Goal: Task Accomplishment & Management: Complete application form

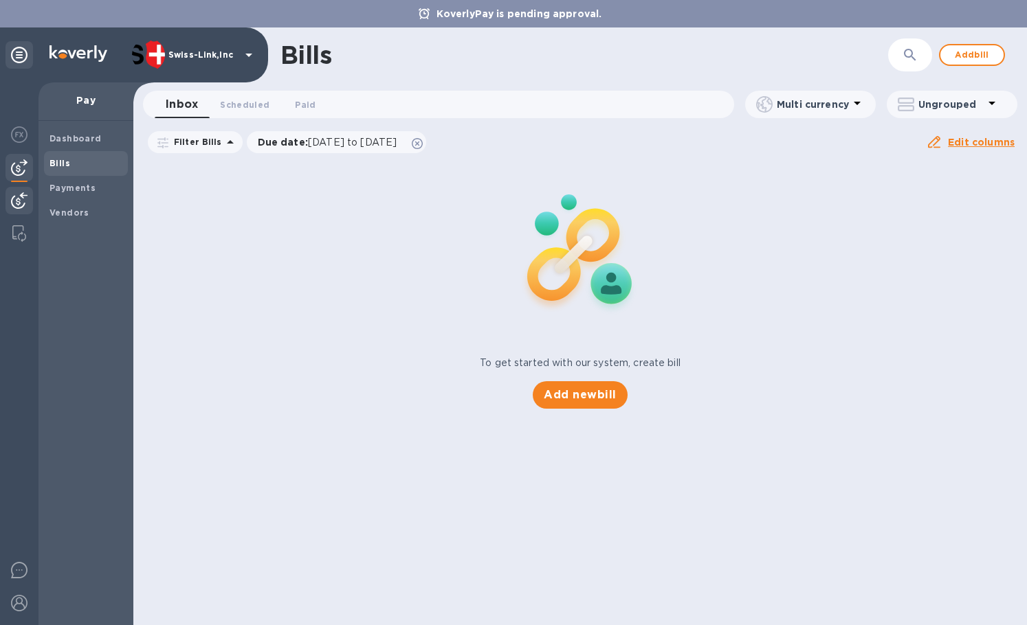
click at [32, 202] on div at bounding box center [18, 202] width 27 height 30
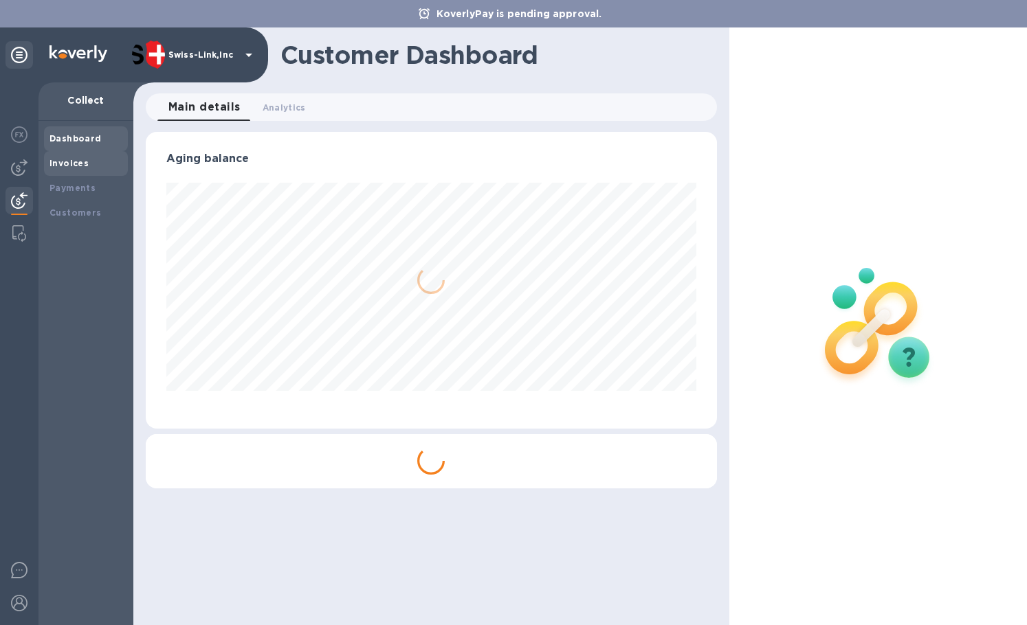
scroll to position [297, 570]
click at [87, 160] on div "Invoices" at bounding box center [85, 164] width 73 height 14
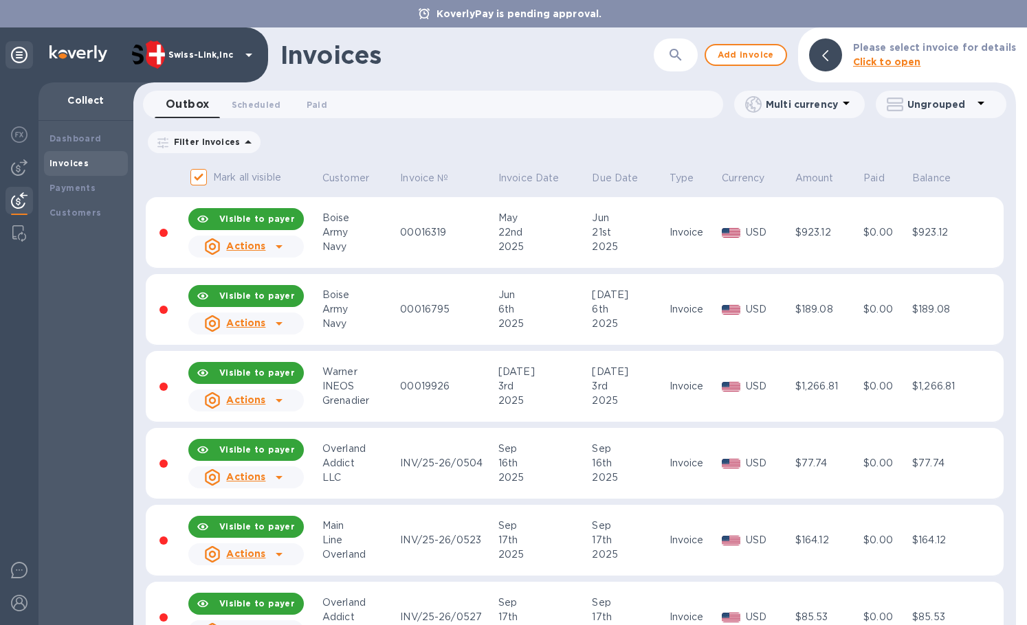
click at [519, 62] on div "Invoices" at bounding box center [466, 55] width 373 height 29
click at [729, 50] on span "Add invoice" at bounding box center [746, 55] width 58 height 16
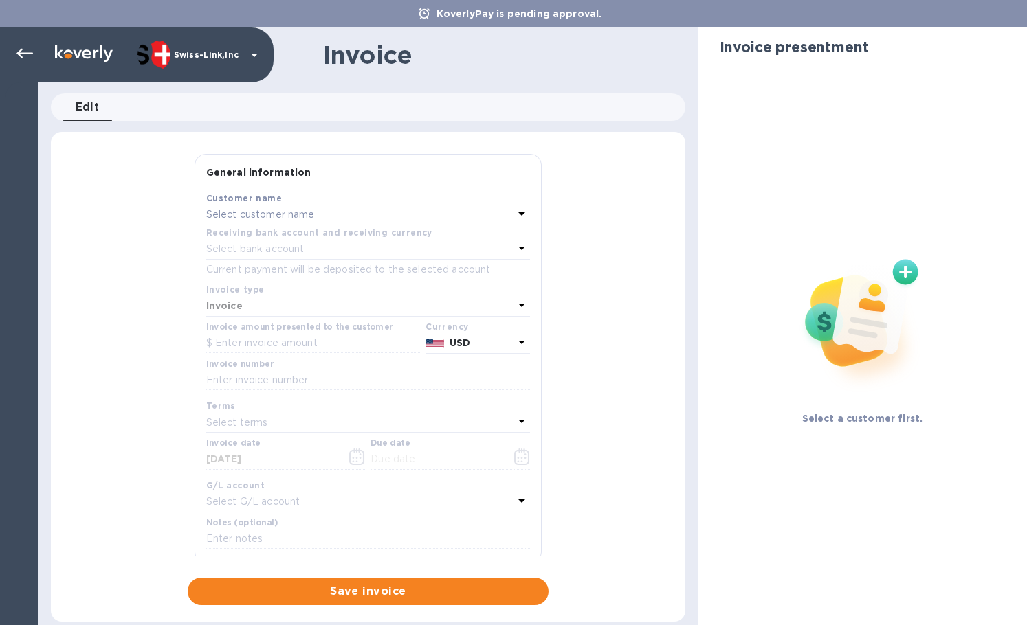
click at [305, 208] on p "Select customer name" at bounding box center [260, 215] width 109 height 14
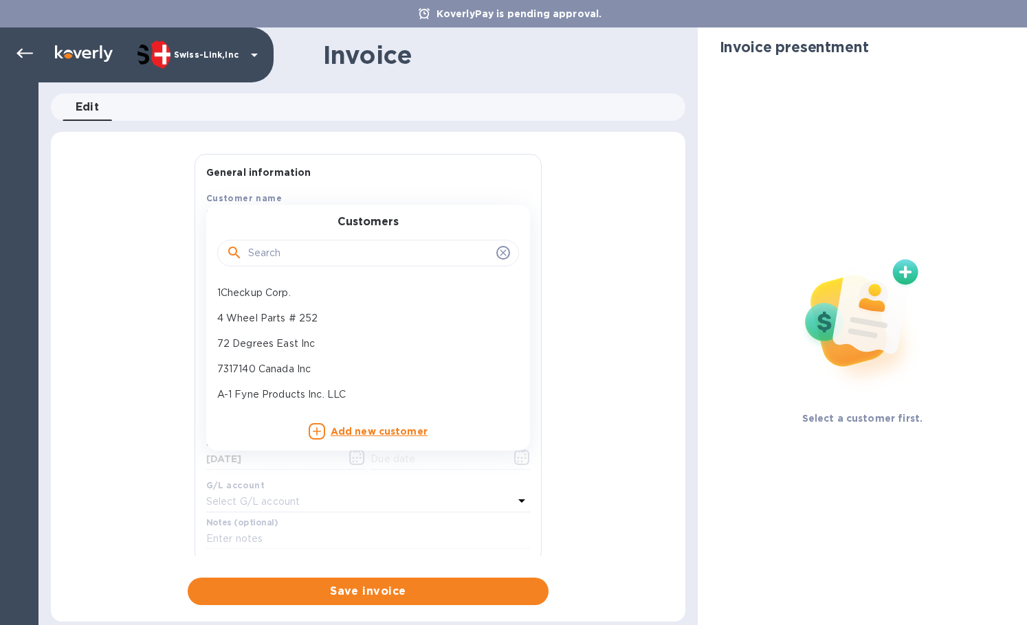
click at [284, 246] on input "text" at bounding box center [369, 253] width 243 height 21
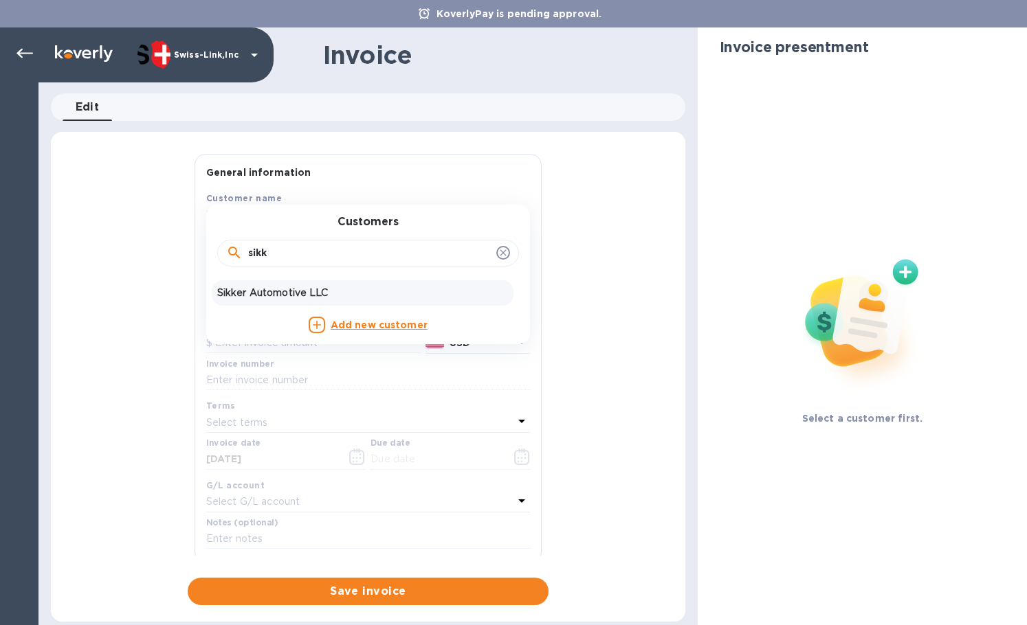
type input "sikk"
click at [277, 298] on p "Sikker Automotive LLC" at bounding box center [362, 293] width 291 height 14
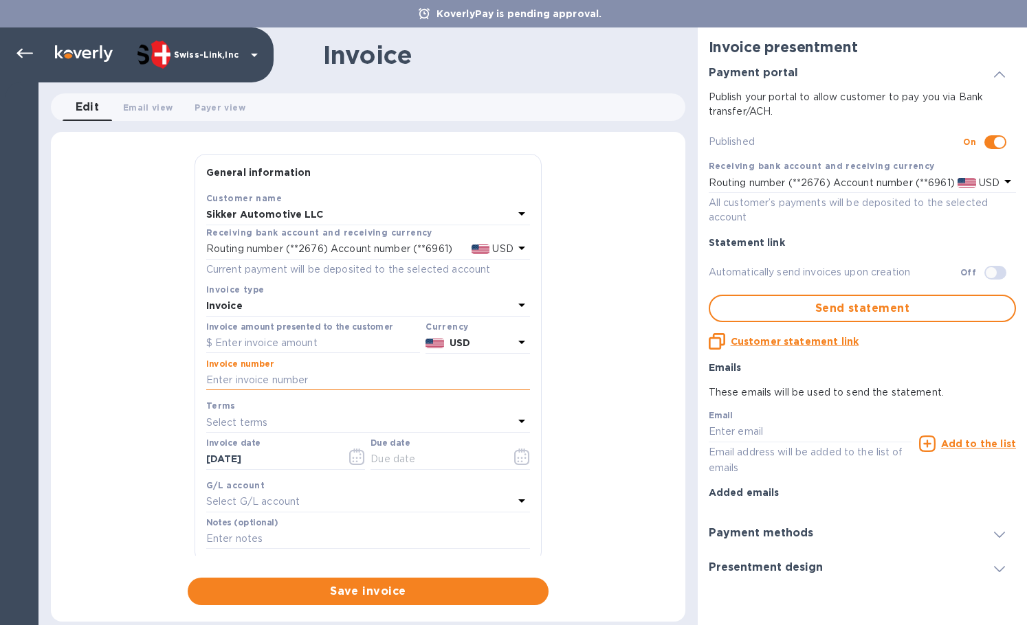
click at [315, 377] on input "text" at bounding box center [368, 380] width 324 height 21
paste input "00016640"
type input "00016640"
click at [273, 345] on input "text" at bounding box center [313, 343] width 214 height 21
paste input "4,087.04"
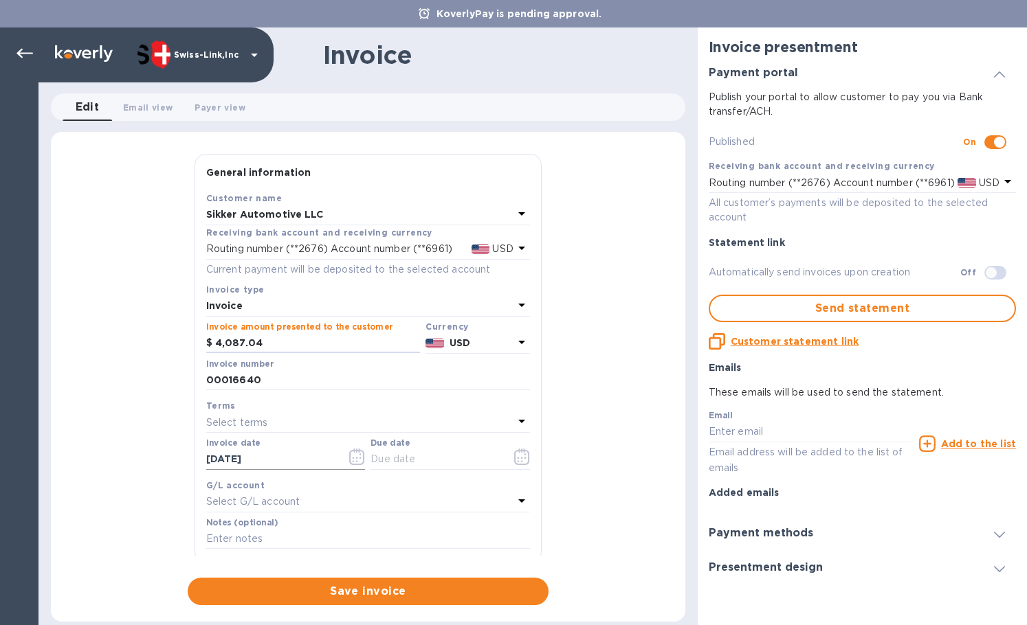
type input "4,087.04"
drag, startPoint x: 291, startPoint y: 458, endPoint x: 237, endPoint y: 456, distance: 53.7
click at [154, 451] on div "General information Save Customer name Sikker Automotive LLC Receiving bank acc…" at bounding box center [368, 379] width 634 height 451
click at [412, 462] on input "text" at bounding box center [435, 459] width 130 height 21
paste input "[DATE]"
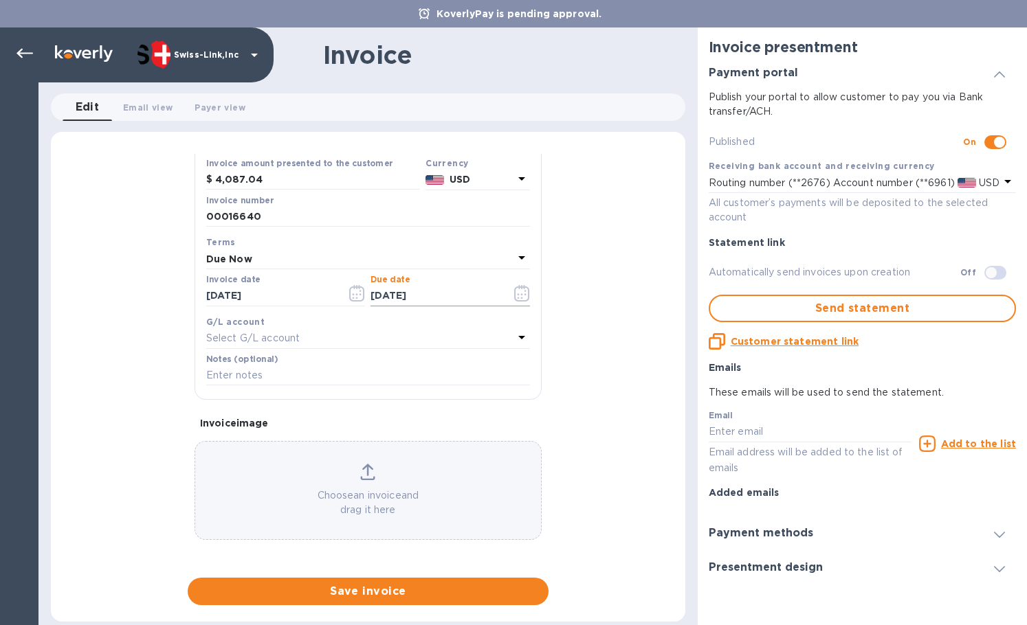
scroll to position [164, 0]
type input "[DATE]"
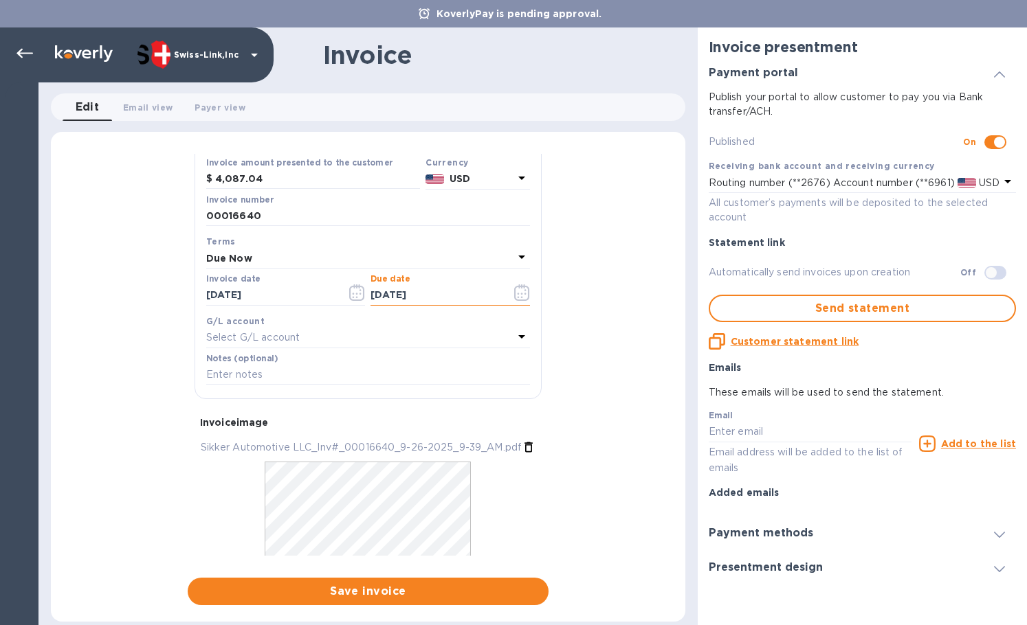
scroll to position [206, 0]
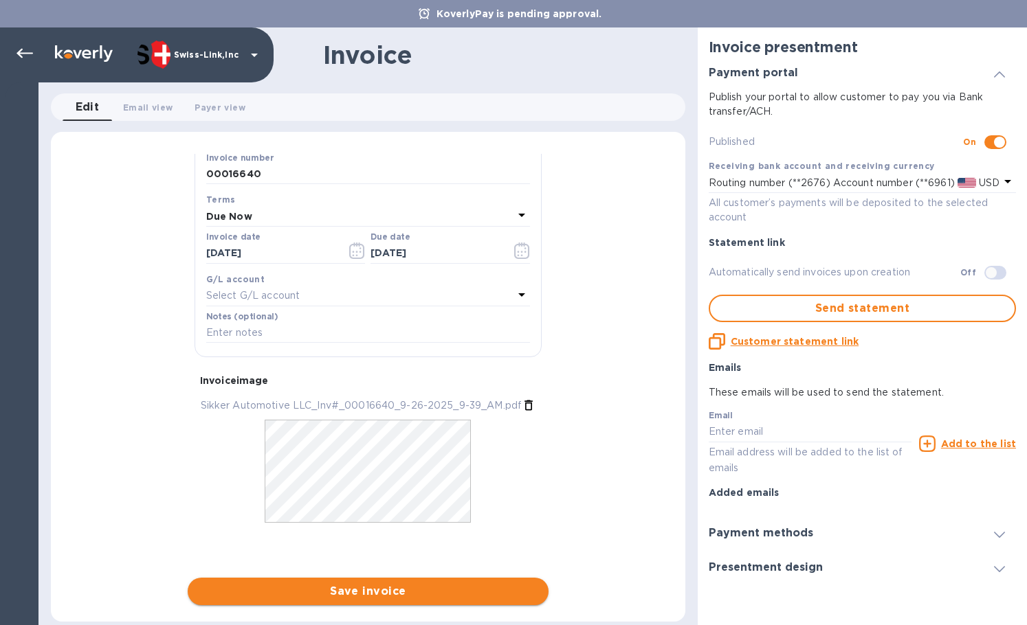
click at [328, 590] on span "Save invoice" at bounding box center [368, 591] width 339 height 16
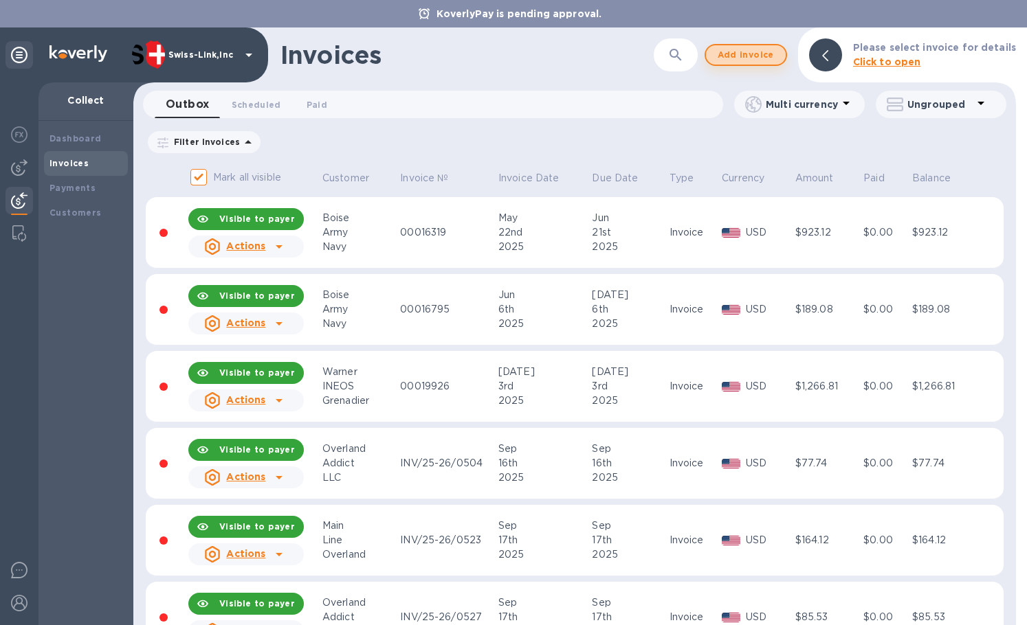
click at [735, 52] on span "Add invoice" at bounding box center [746, 55] width 58 height 16
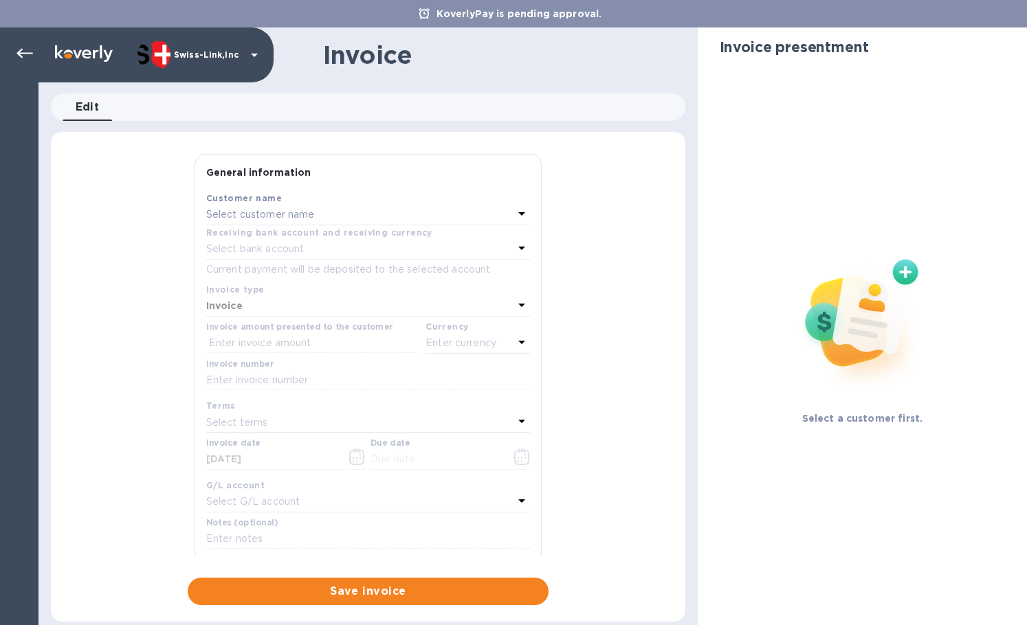
click at [287, 212] on p "Select customer name" at bounding box center [260, 215] width 109 height 14
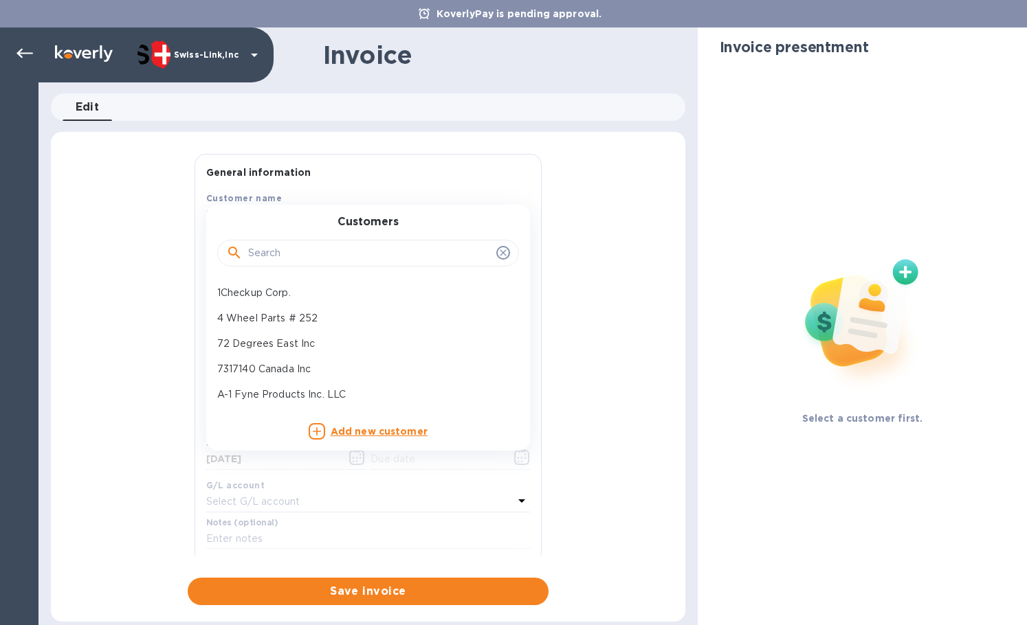
click at [277, 245] on input "text" at bounding box center [369, 253] width 243 height 21
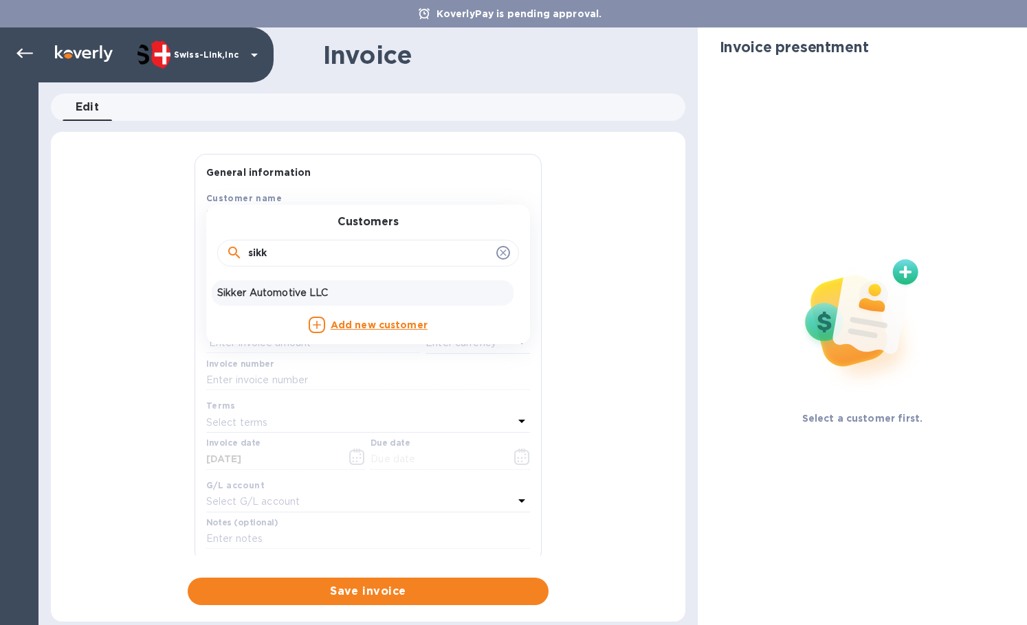
type input "sikk"
click at [292, 289] on p "Sikker Automotive LLC" at bounding box center [362, 293] width 291 height 14
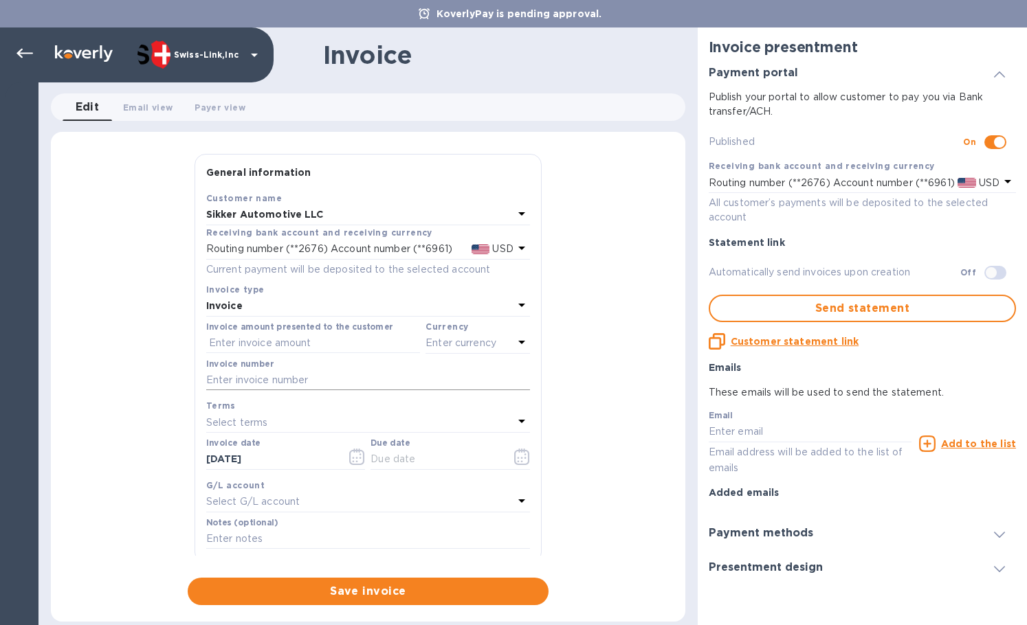
click at [309, 374] on input "text" at bounding box center [368, 380] width 324 height 21
paste input "00020639"
type input "00020639"
click at [306, 342] on input "text" at bounding box center [313, 343] width 214 height 21
paste input "4,412.96"
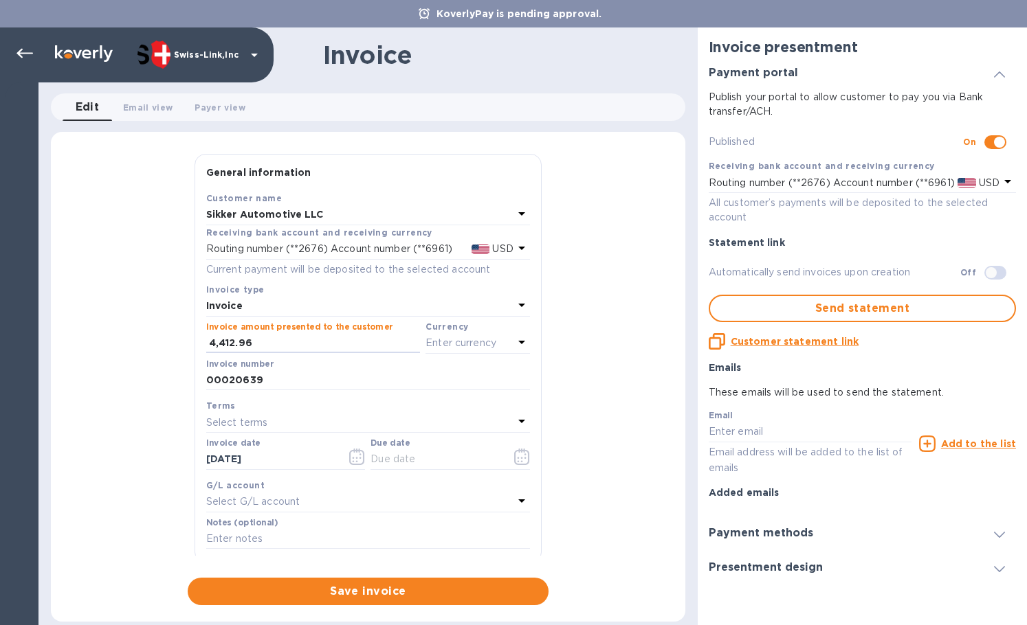
type input "4,412.96"
click at [451, 333] on div "Currency" at bounding box center [477, 327] width 104 height 14
click at [458, 346] on p "Enter currency" at bounding box center [460, 343] width 71 height 14
click at [421, 380] on p "US Dollar" at bounding box center [455, 378] width 106 height 14
drag, startPoint x: 298, startPoint y: 465, endPoint x: 178, endPoint y: 462, distance: 120.3
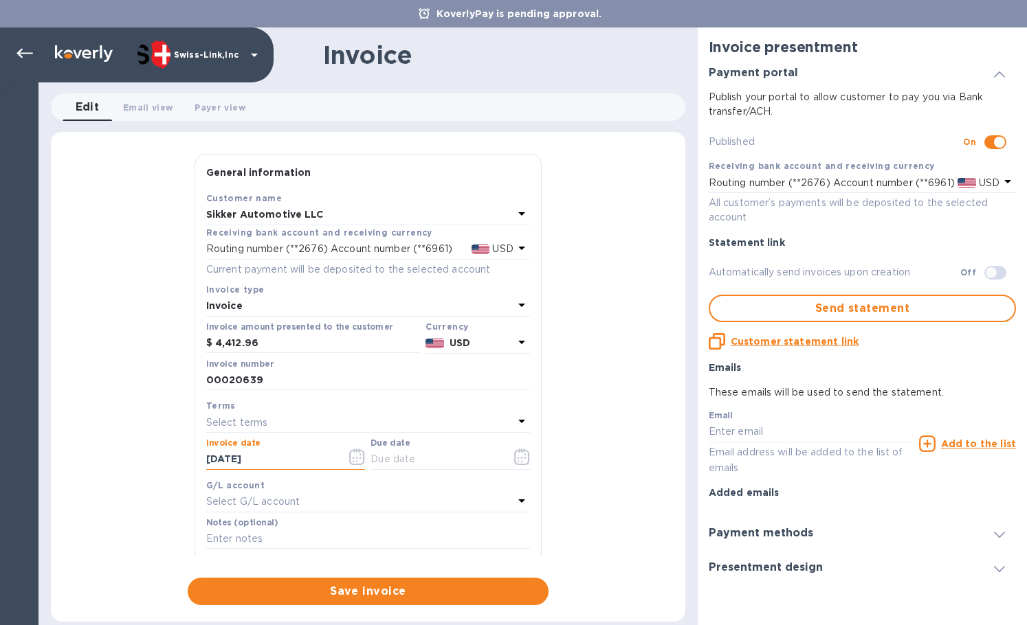
click at [179, 462] on div "General information Save Customer name Sikker Automotive LLC Receiving bank acc…" at bounding box center [368, 379] width 634 height 451
click at [454, 459] on input "text" at bounding box center [435, 459] width 130 height 21
paste input "[DATE]"
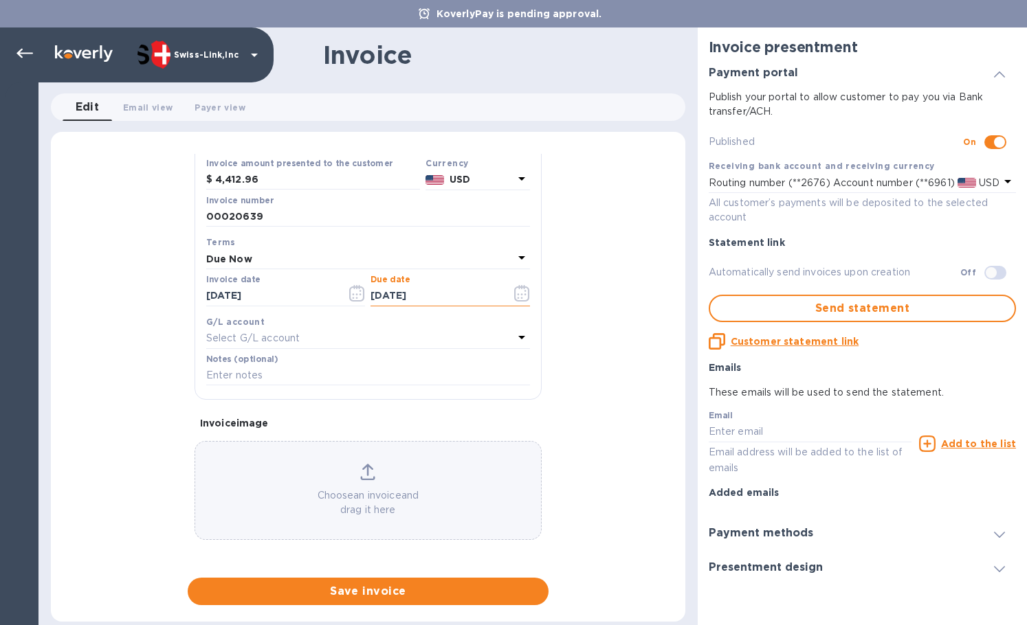
scroll to position [164, 0]
type input "[DATE]"
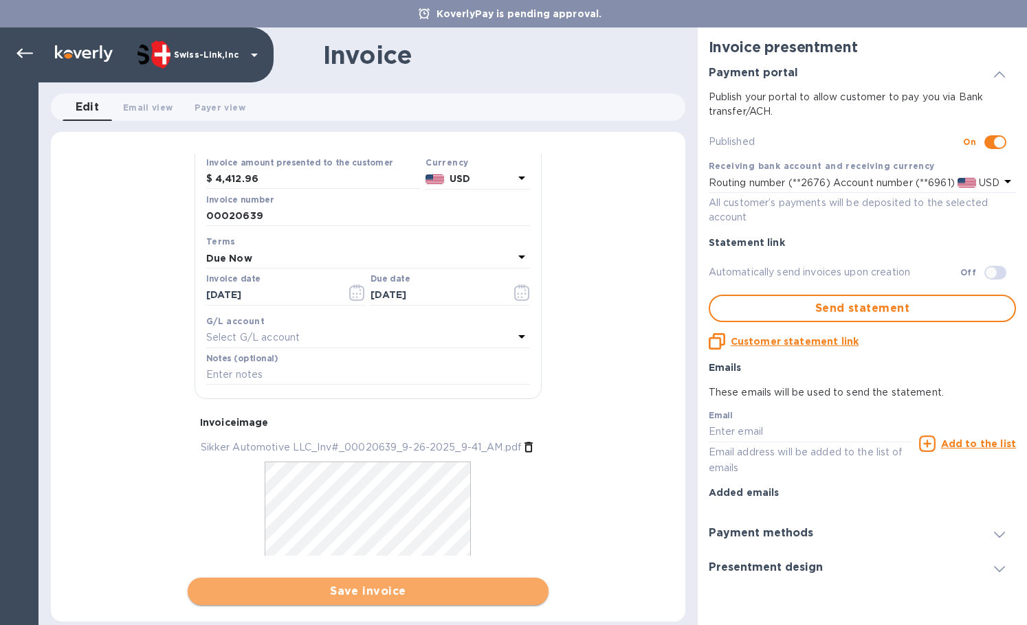
click at [372, 590] on span "Save invoice" at bounding box center [368, 591] width 339 height 16
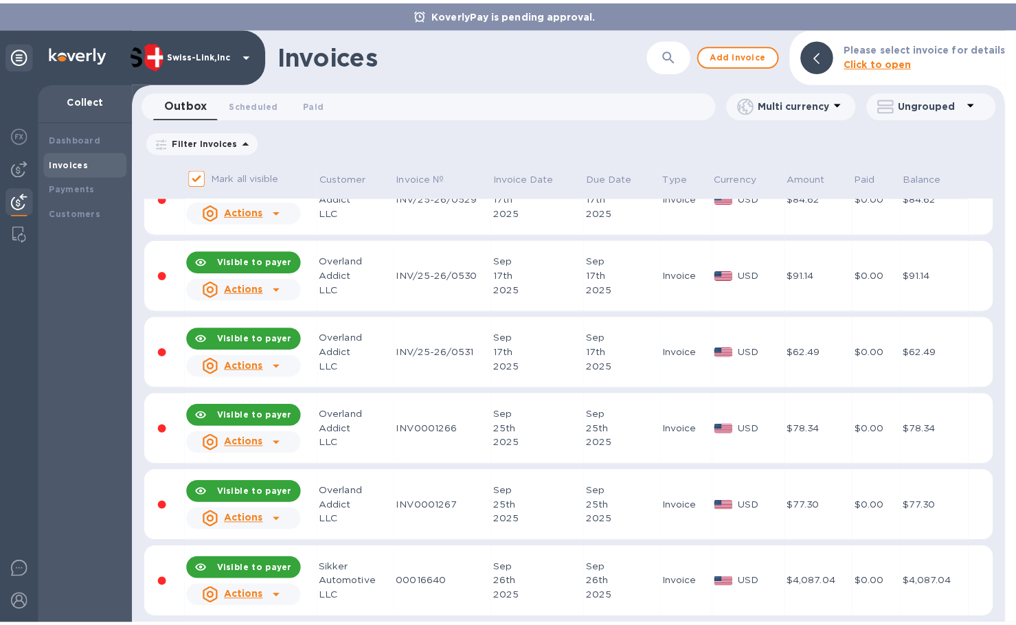
scroll to position [662, 0]
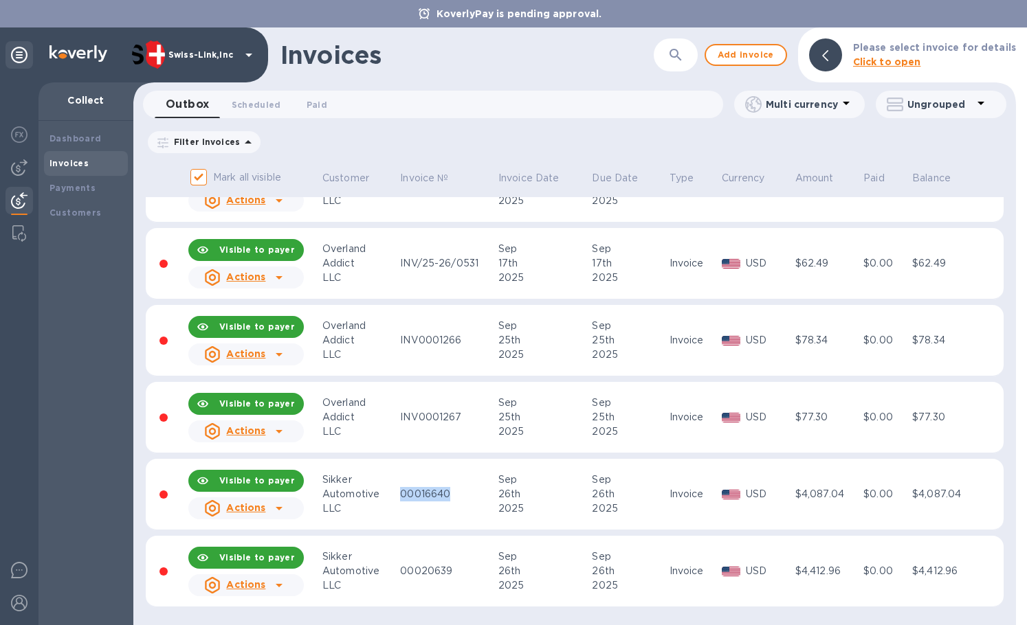
copy div "00016640"
drag, startPoint x: 452, startPoint y: 492, endPoint x: 403, endPoint y: 496, distance: 49.6
click at [403, 496] on div "00016640" at bounding box center [447, 494] width 94 height 14
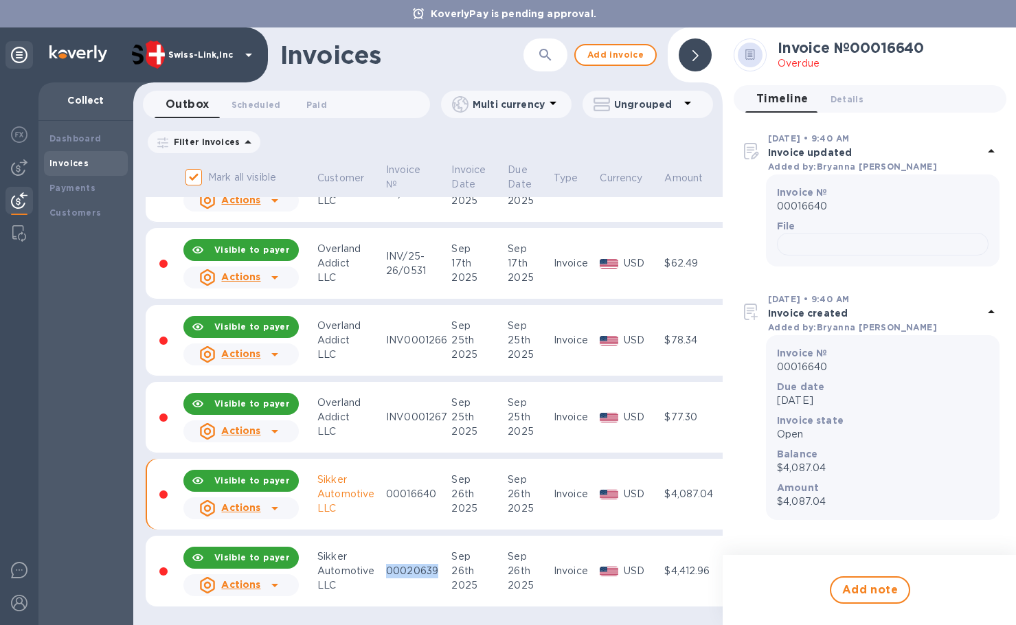
copy div "00020639"
drag, startPoint x: 438, startPoint y: 570, endPoint x: 388, endPoint y: 573, distance: 50.2
click at [388, 573] on div "00020639" at bounding box center [416, 571] width 61 height 14
click at [135, 529] on div "Mark all visible Customer Invoice № Invoice Date Due Date Type Currency Amount …" at bounding box center [428, 393] width 590 height 464
click at [929, 256] on div at bounding box center [883, 244] width 212 height 23
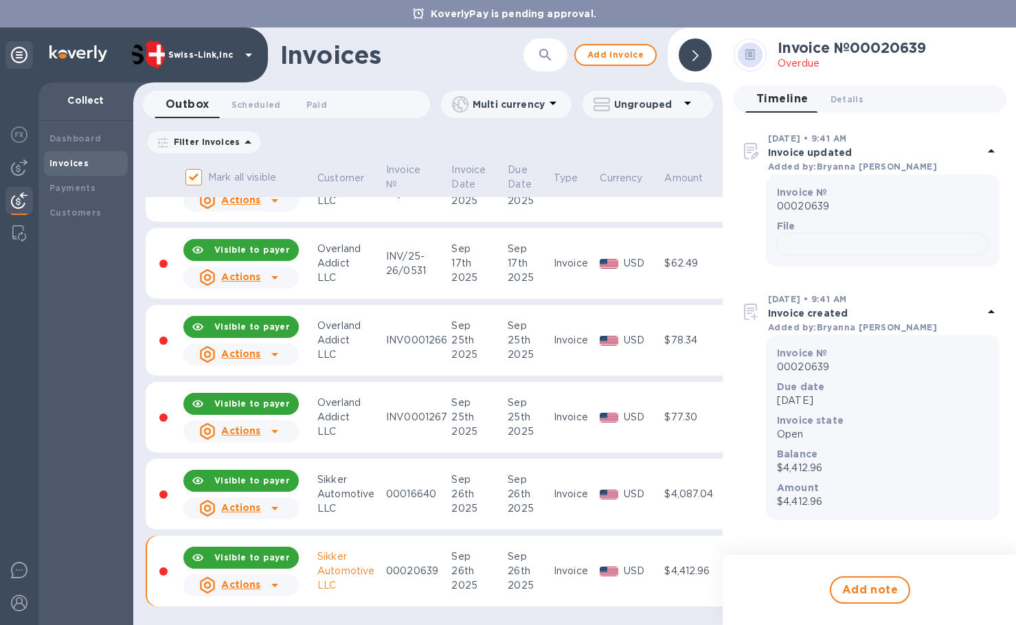
click at [280, 509] on icon at bounding box center [275, 508] width 16 height 16
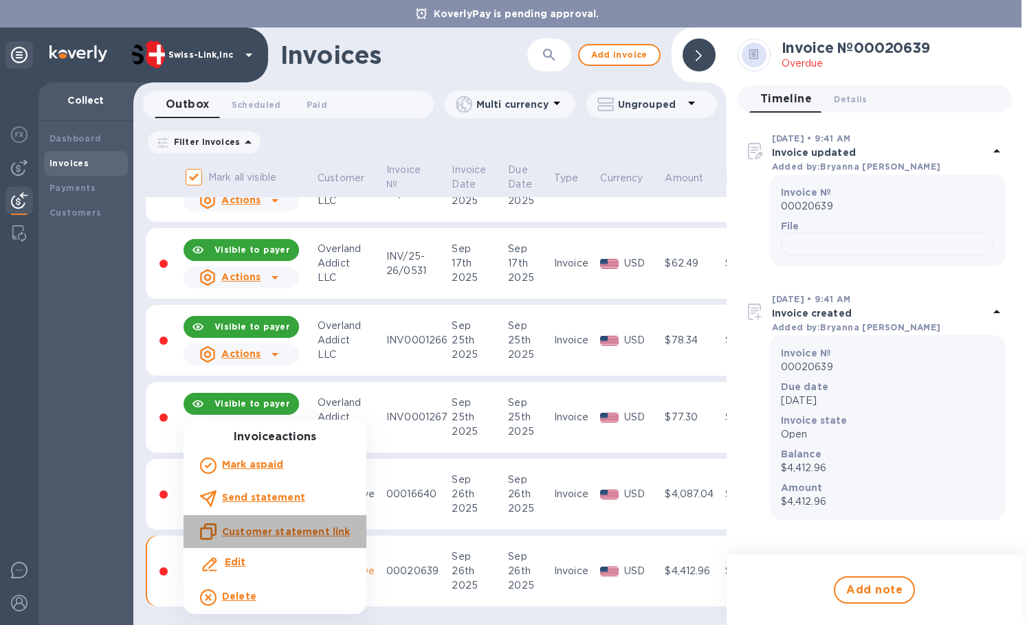
click at [284, 528] on u "Customer statement link" at bounding box center [286, 531] width 128 height 11
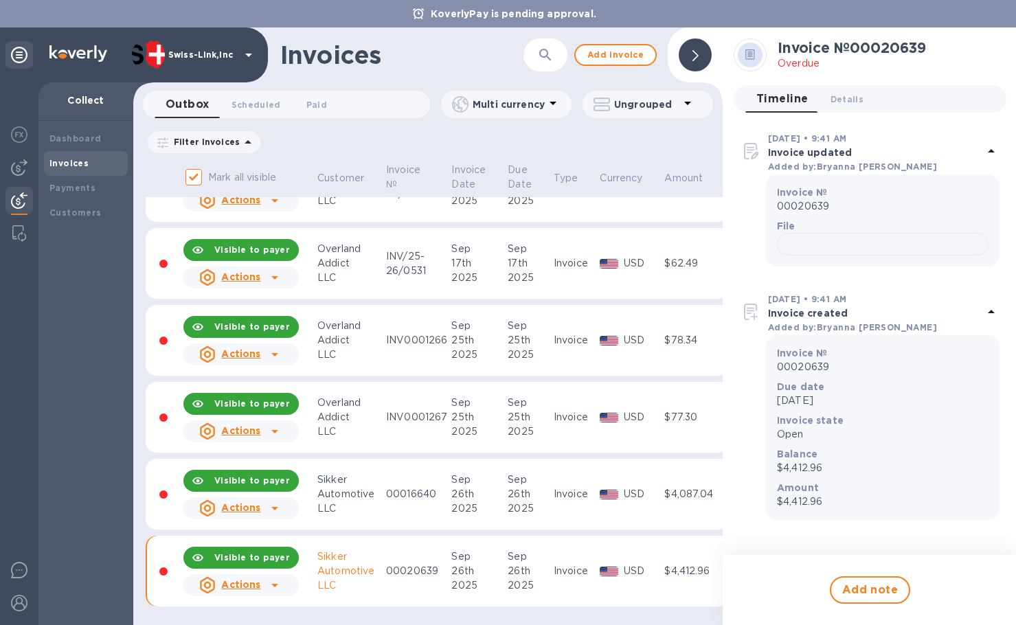
scroll to position [672, 0]
click at [111, 548] on div "Dashboard Invoices Payments Customers" at bounding box center [85, 373] width 95 height 504
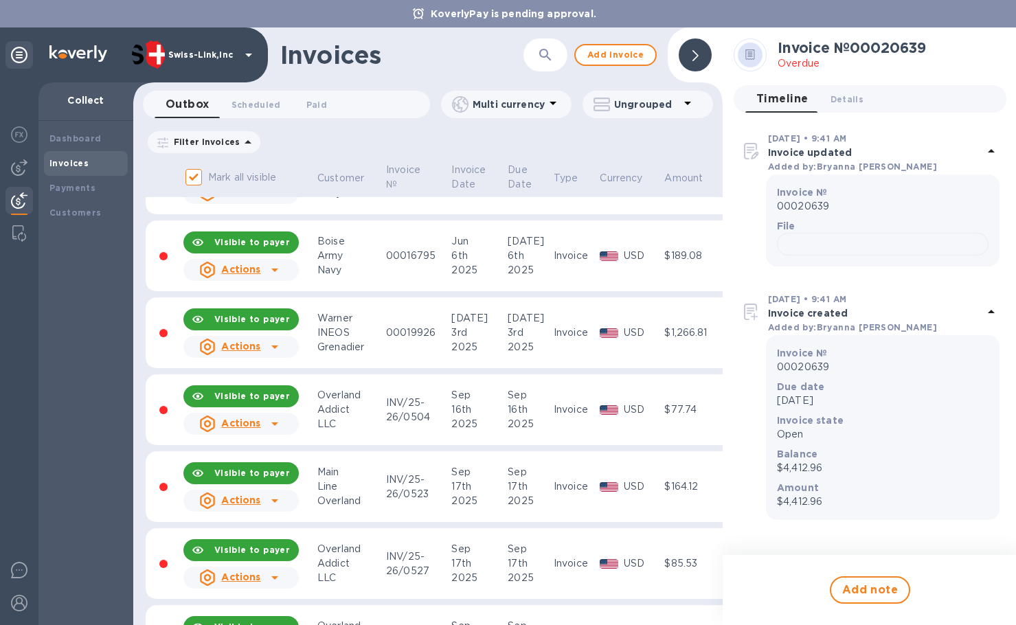
scroll to position [0, 0]
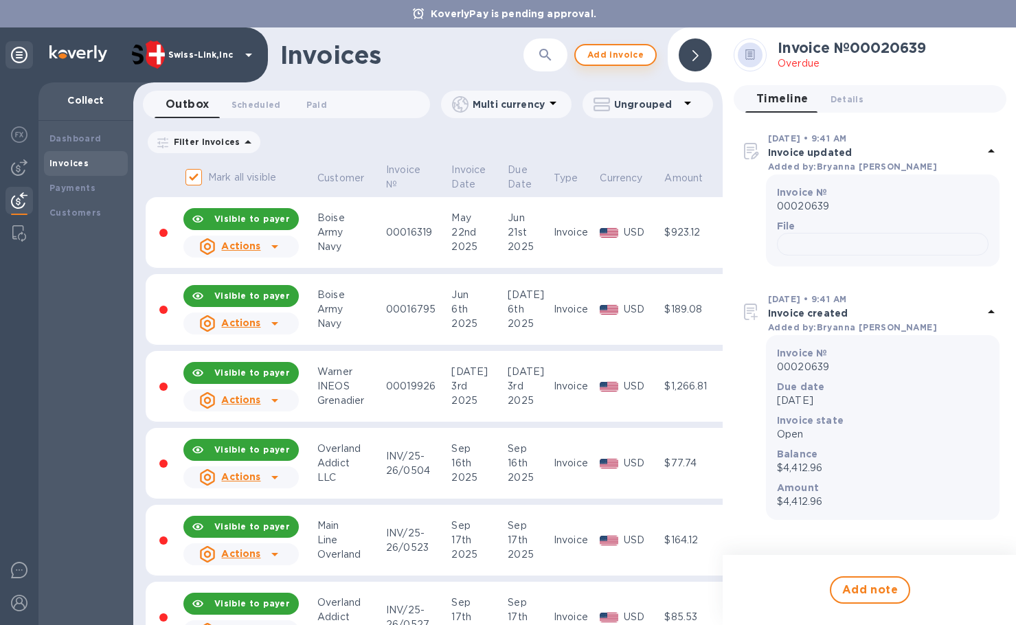
click at [610, 47] on span "Add invoice" at bounding box center [616, 55] width 58 height 16
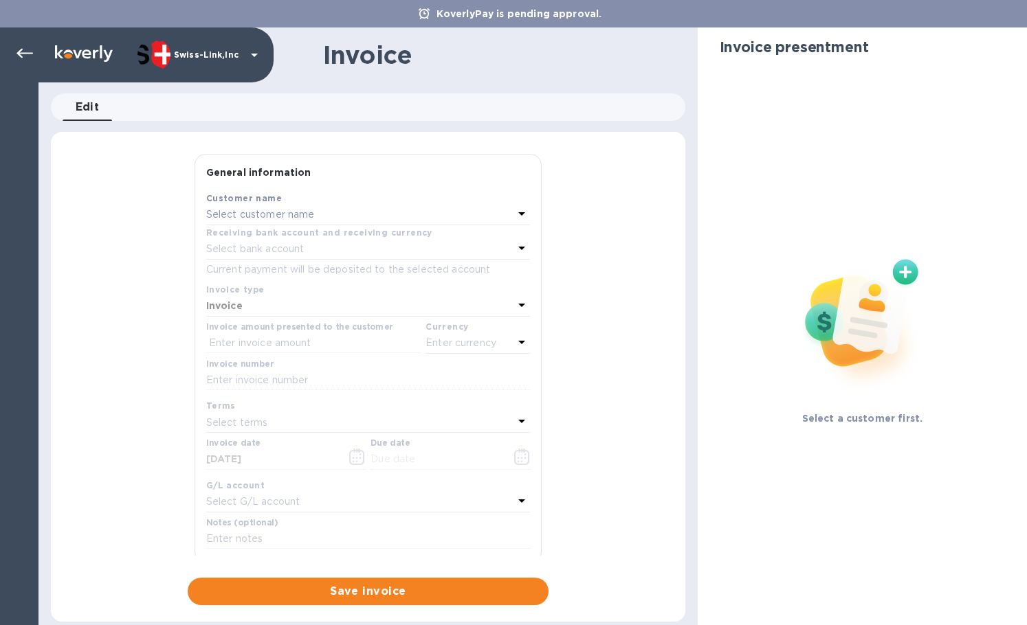
click at [304, 214] on p "Select customer name" at bounding box center [260, 215] width 109 height 14
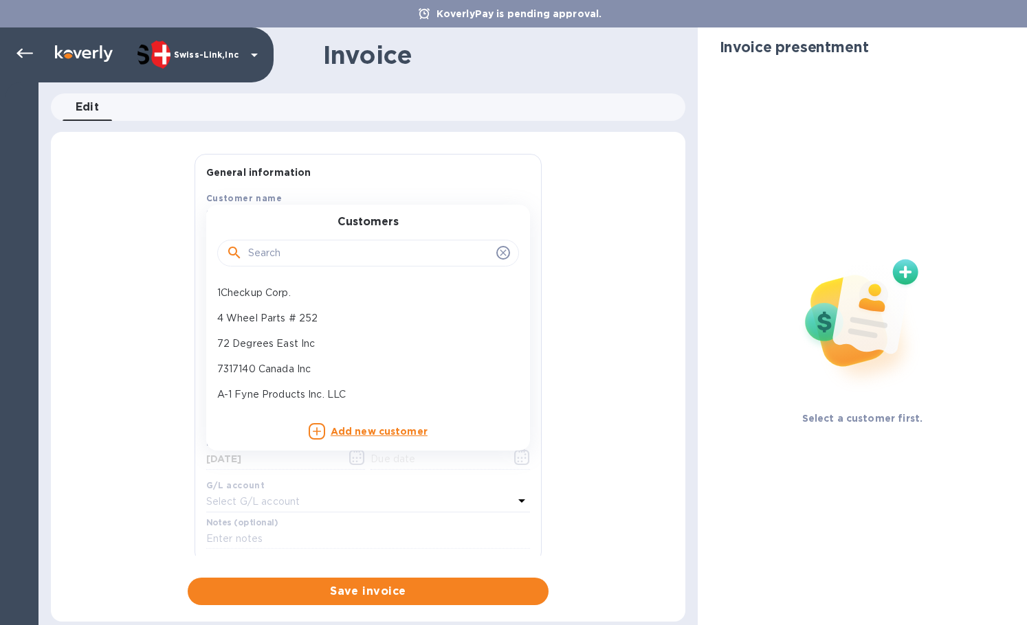
click at [289, 254] on input "text" at bounding box center [369, 253] width 243 height 21
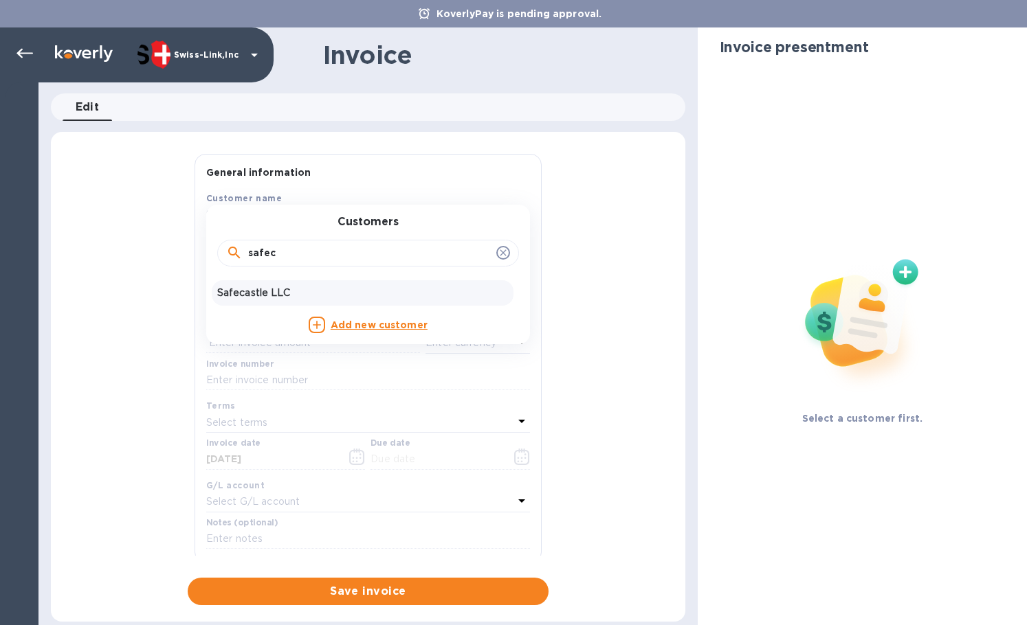
type input "safec"
click at [277, 288] on p "Safecastle LLC" at bounding box center [362, 293] width 291 height 14
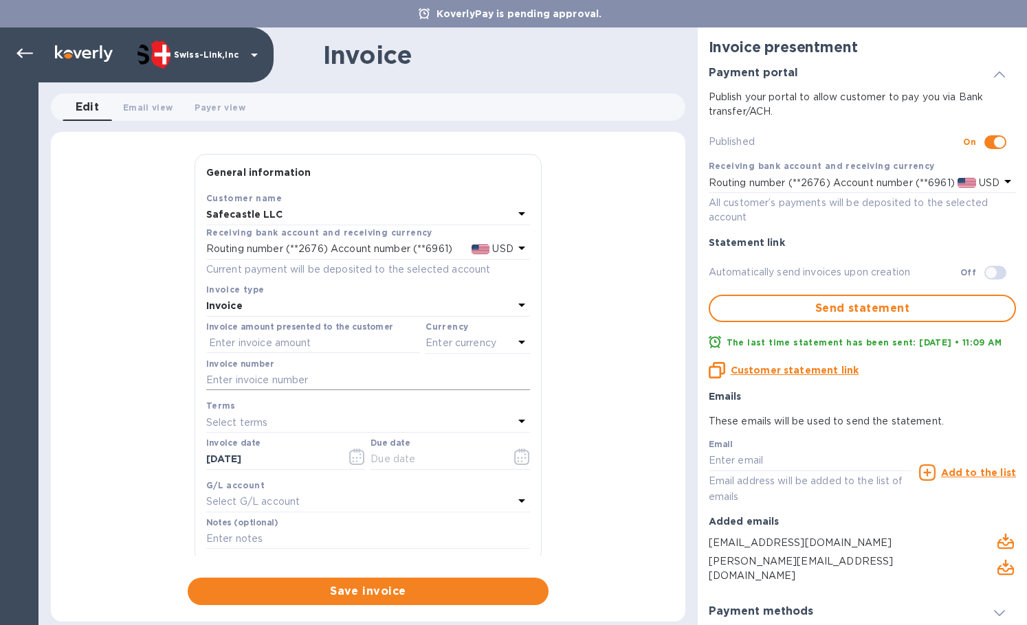
click at [296, 384] on input "text" at bounding box center [368, 380] width 324 height 21
paste input "00020671"
type input "00020671"
click at [312, 346] on input "text" at bounding box center [313, 343] width 214 height 21
paste input "358.25"
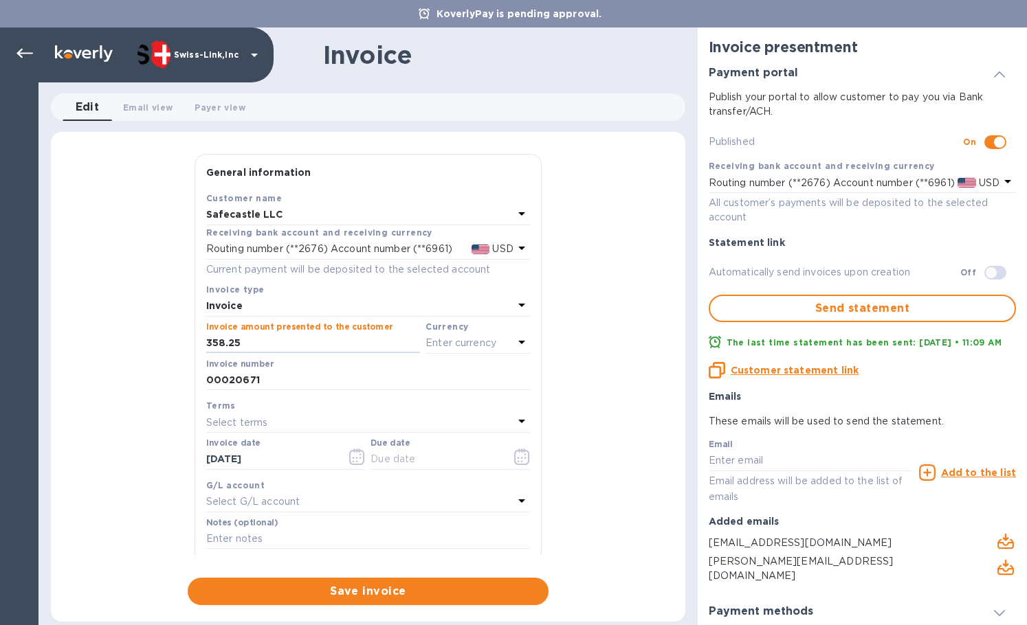
type input "358.25"
click at [458, 346] on p "Enter currency" at bounding box center [460, 343] width 71 height 14
click at [414, 370] on div "US Dollar" at bounding box center [454, 378] width 111 height 20
drag, startPoint x: 281, startPoint y: 460, endPoint x: 172, endPoint y: 458, distance: 109.3
click at [172, 458] on div "General information Save Customer name Safecastle LLC Receiving bank account an…" at bounding box center [368, 379] width 634 height 451
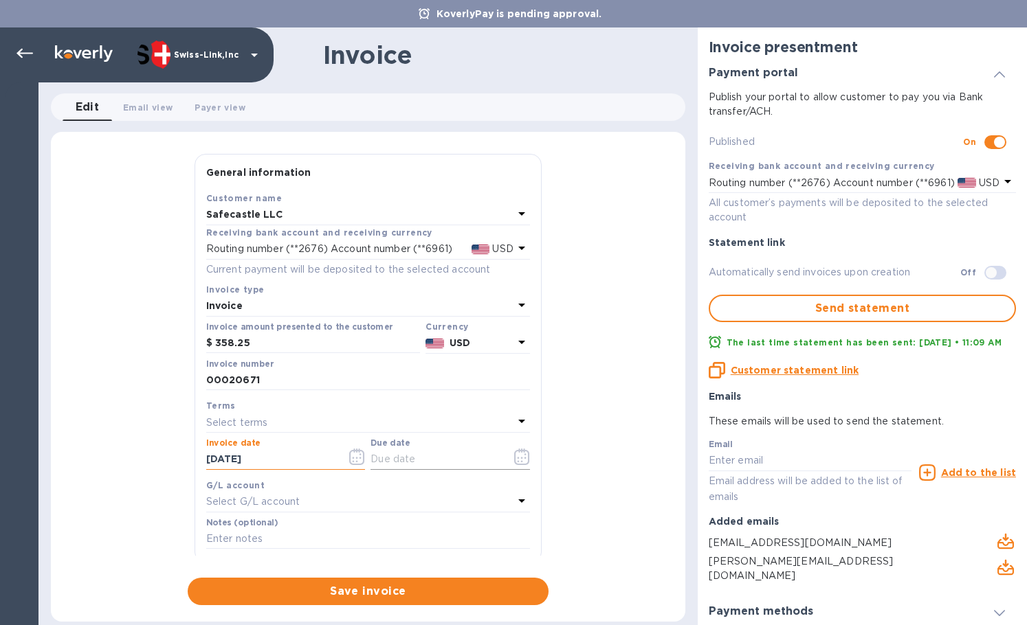
click at [416, 462] on input "text" at bounding box center [435, 459] width 130 height 21
paste input "[DATE]"
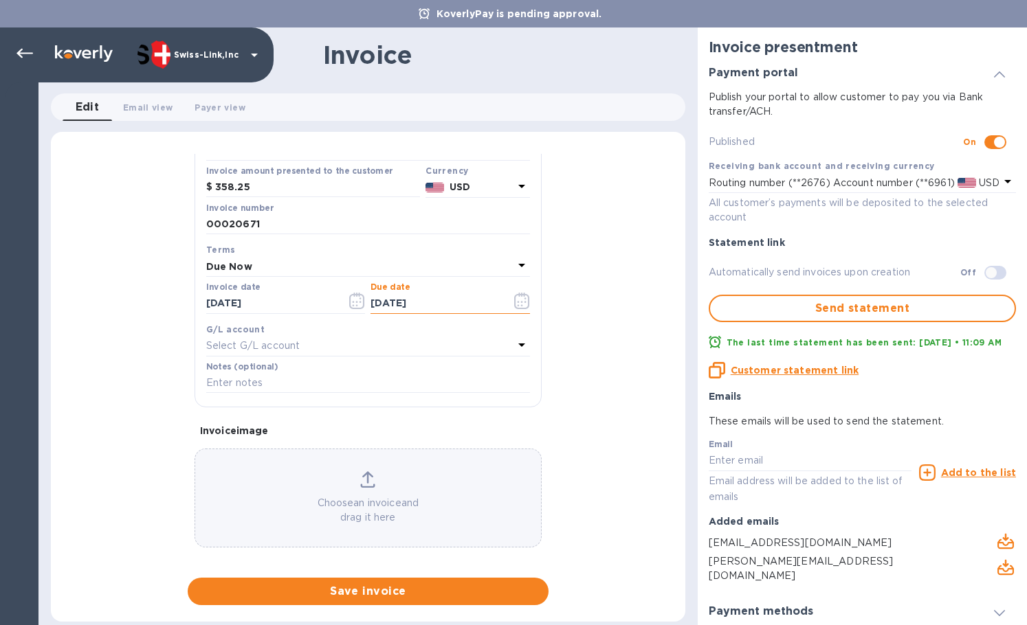
scroll to position [164, 0]
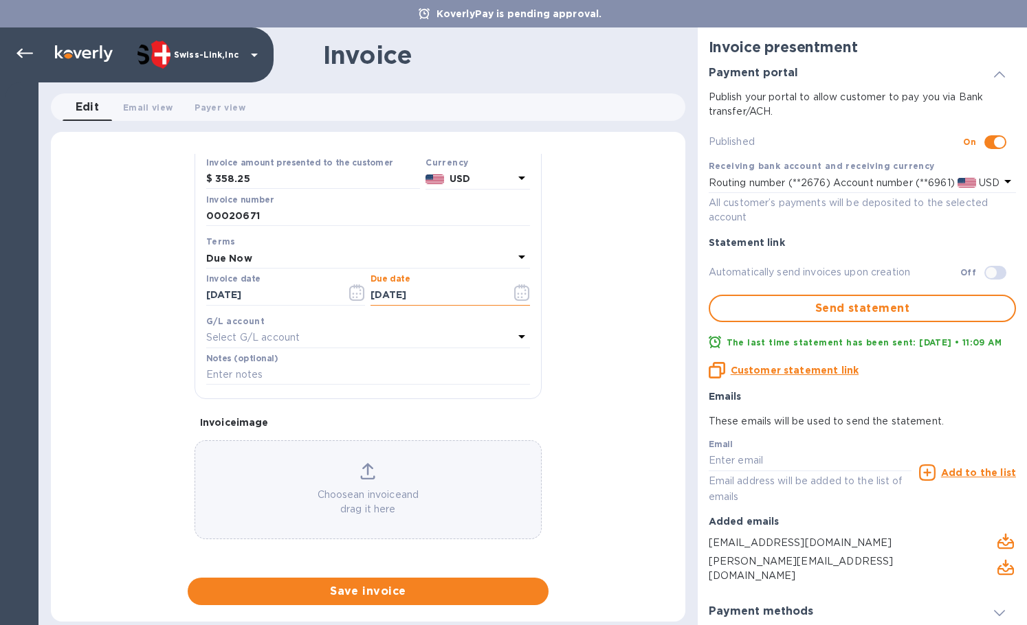
type input "[DATE]"
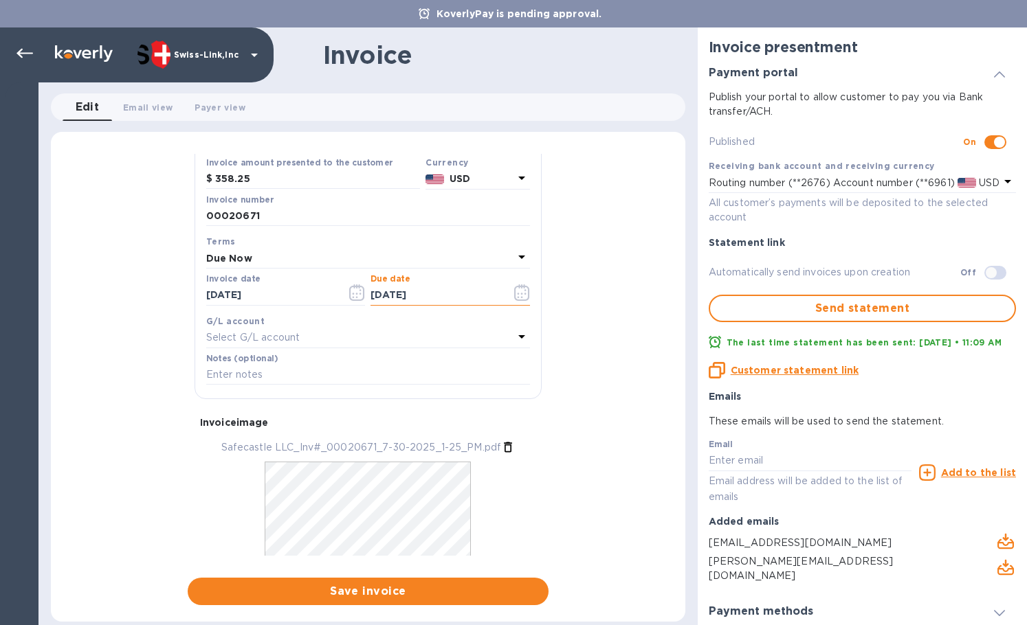
scroll to position [0, 0]
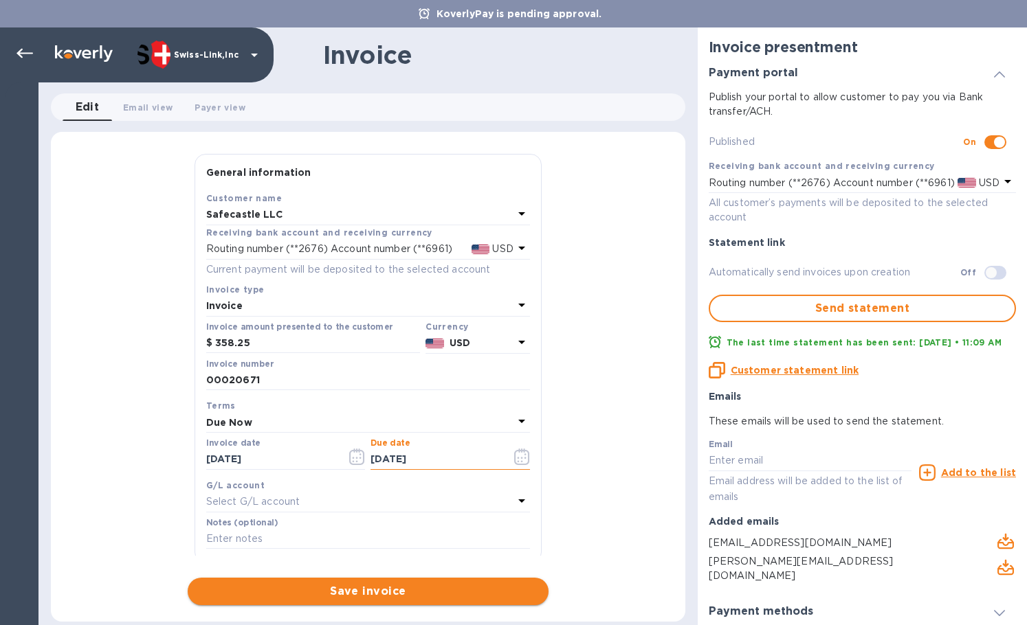
click at [329, 591] on span "Save invoice" at bounding box center [368, 591] width 339 height 16
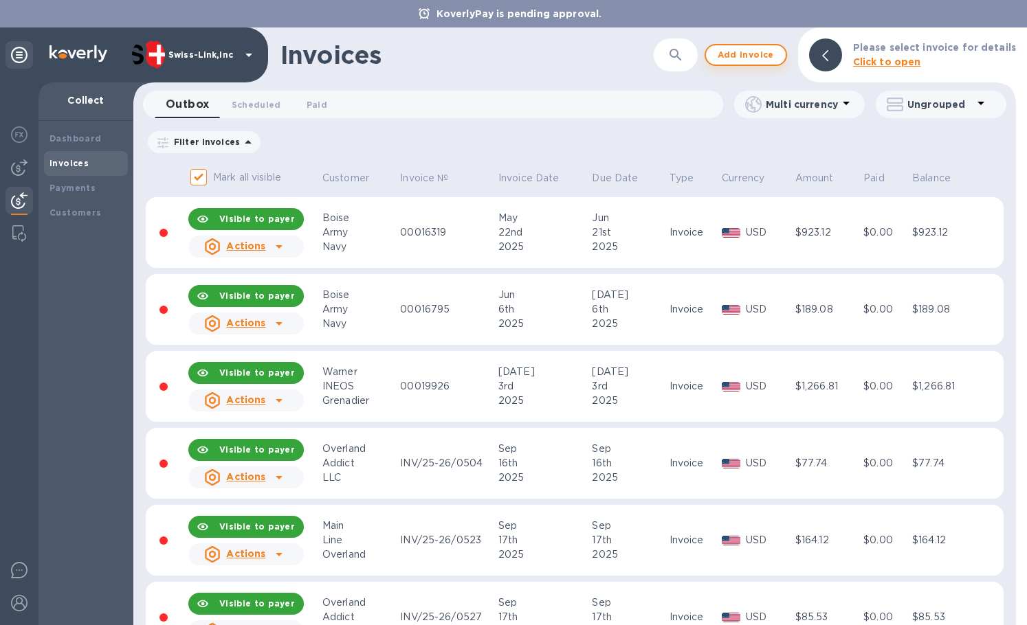
click at [742, 55] on span "Add invoice" at bounding box center [746, 55] width 58 height 16
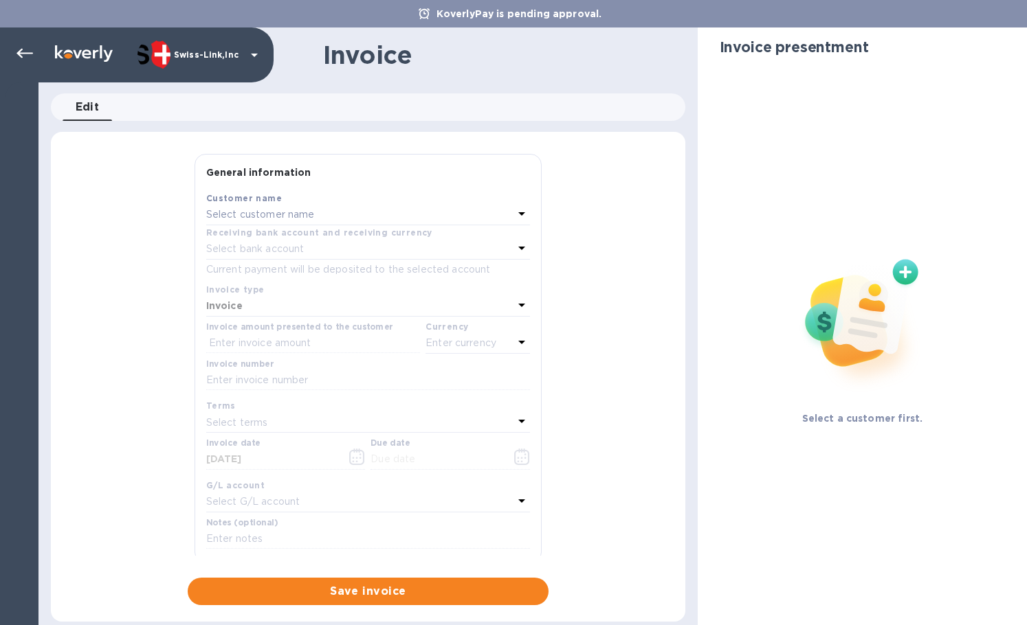
click at [283, 222] on p "Select customer name" at bounding box center [260, 215] width 109 height 14
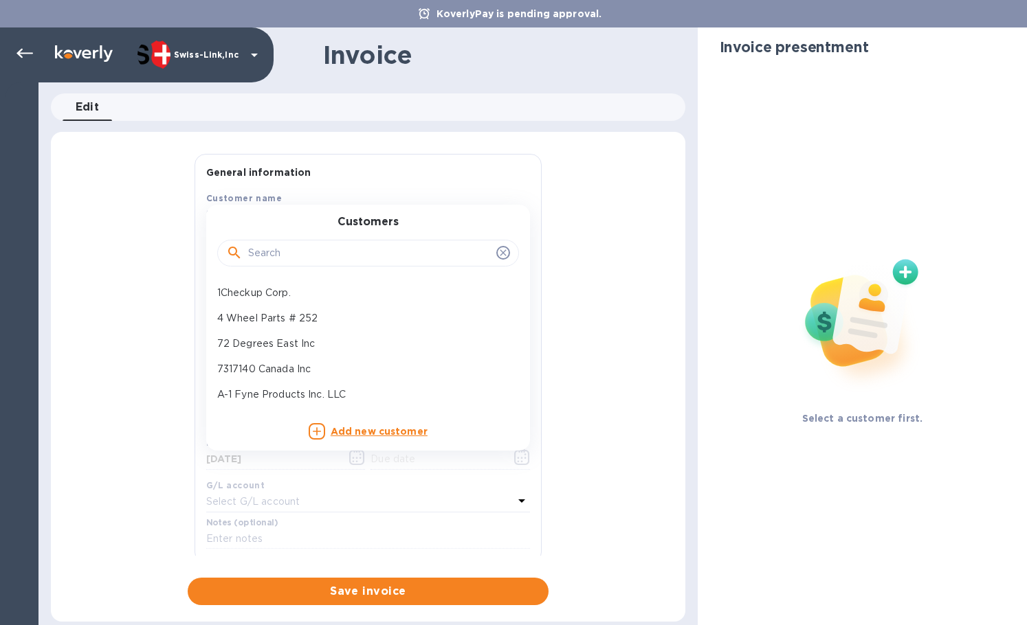
click at [276, 249] on input "text" at bounding box center [369, 253] width 243 height 21
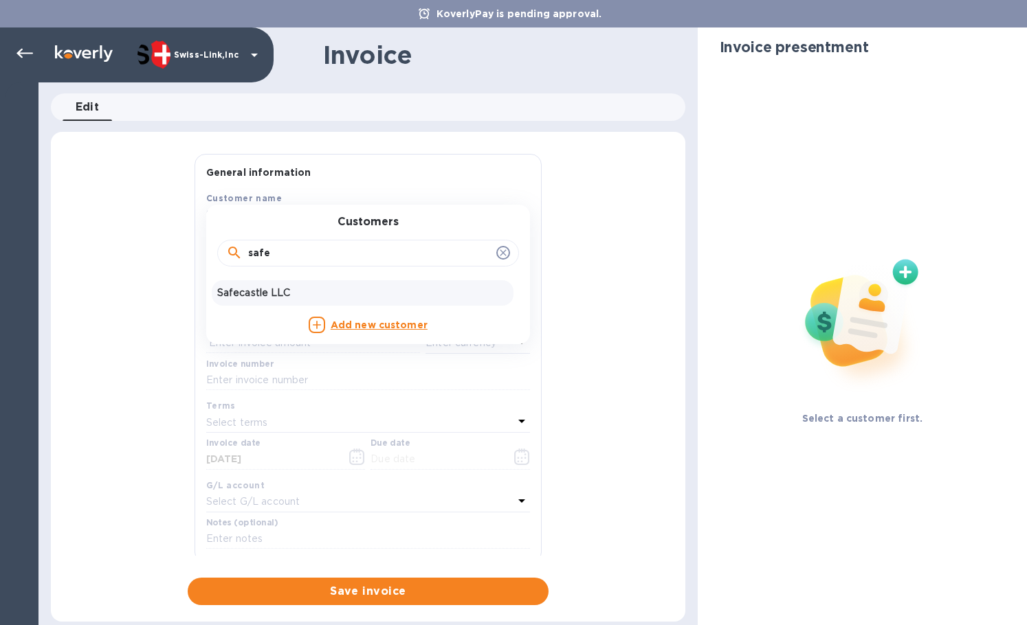
type input "safe"
click at [286, 289] on p "Safecastle LLC" at bounding box center [362, 293] width 291 height 14
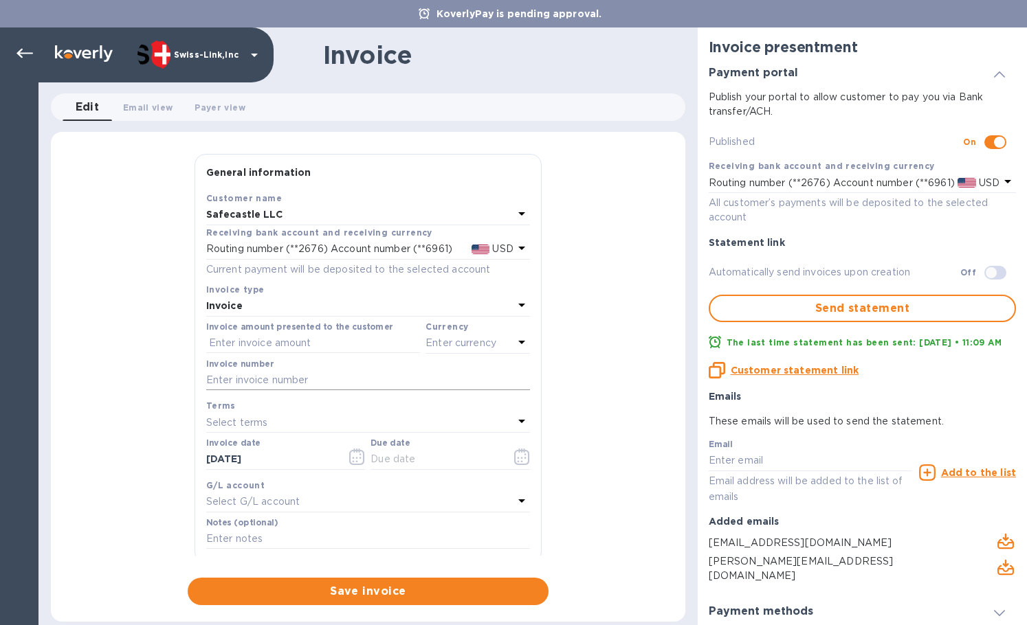
click at [347, 386] on input "text" at bounding box center [368, 380] width 324 height 21
paste input "00020261"
type input "00020261"
click at [297, 346] on input "text" at bounding box center [313, 343] width 214 height 21
paste input "1,164.00"
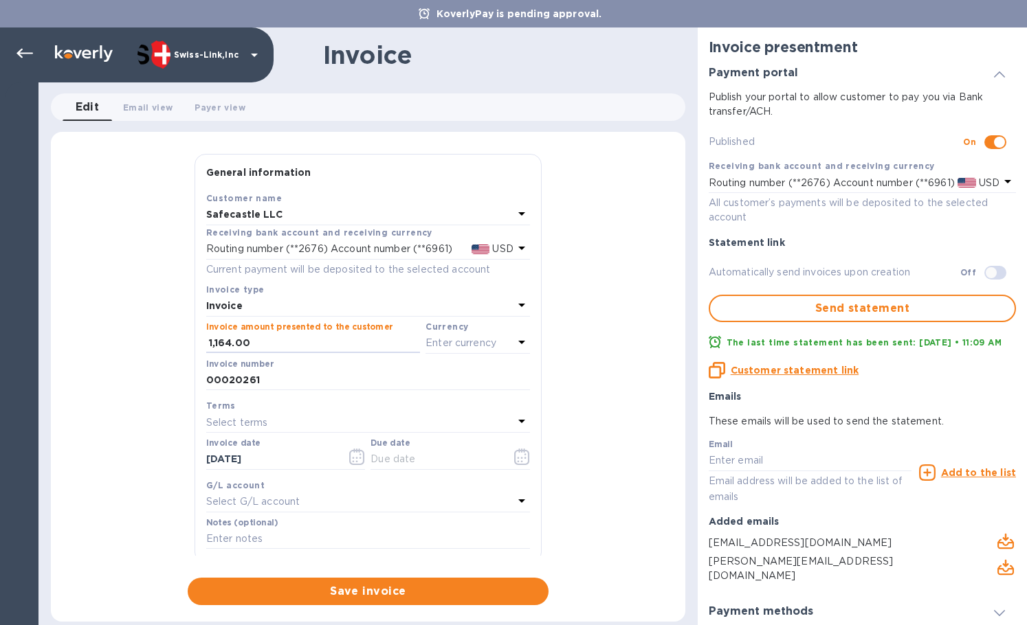
type input "1,164.00"
click at [441, 348] on p "Enter currency" at bounding box center [460, 343] width 71 height 14
click at [402, 382] on p "US Dollar" at bounding box center [455, 378] width 106 height 14
drag, startPoint x: 306, startPoint y: 458, endPoint x: 182, endPoint y: 458, distance: 124.4
click at [183, 458] on div "General information Save Customer name Safecastle LLC Receiving bank account an…" at bounding box center [368, 379] width 634 height 451
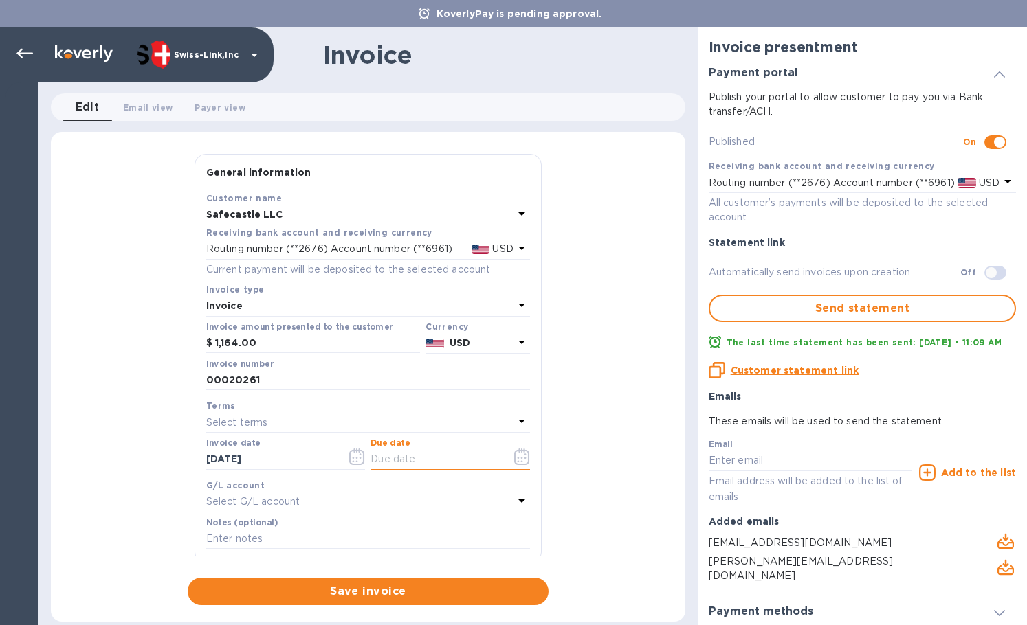
click at [396, 460] on input "text" at bounding box center [435, 459] width 130 height 21
paste input "[DATE]"
type input "[DATE]"
click at [267, 541] on input "text" at bounding box center [368, 539] width 324 height 21
paste input "FBA18Z5N5XGB"
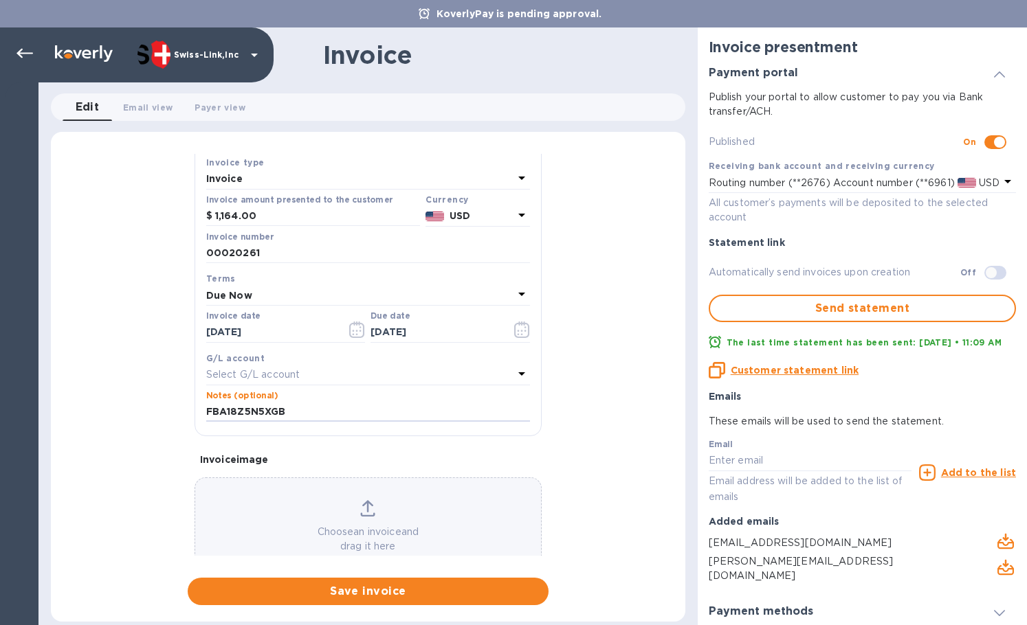
scroll to position [164, 0]
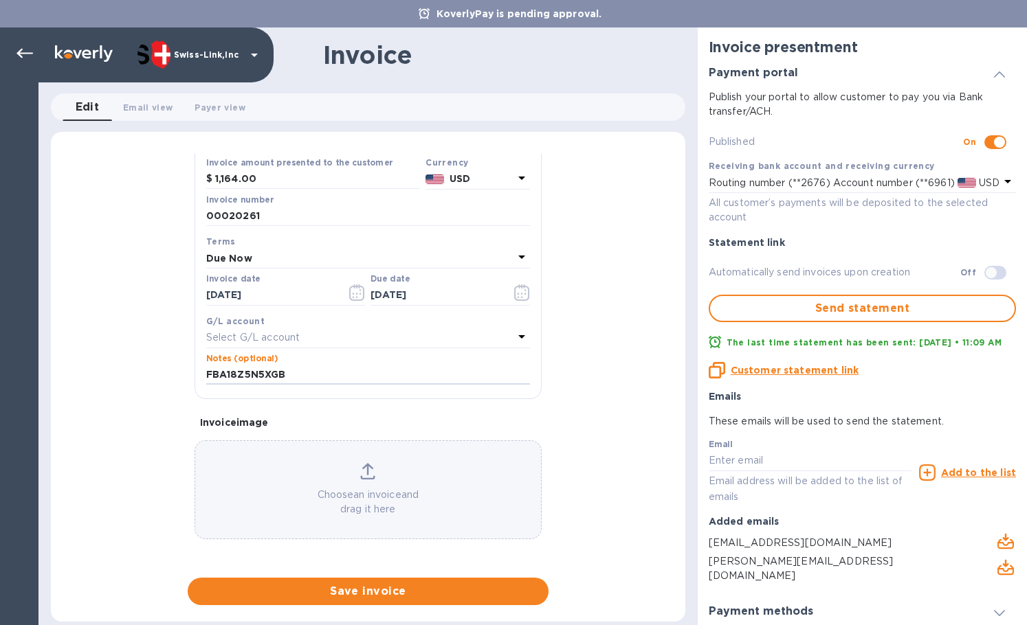
type input "FBA18Z5N5XGB"
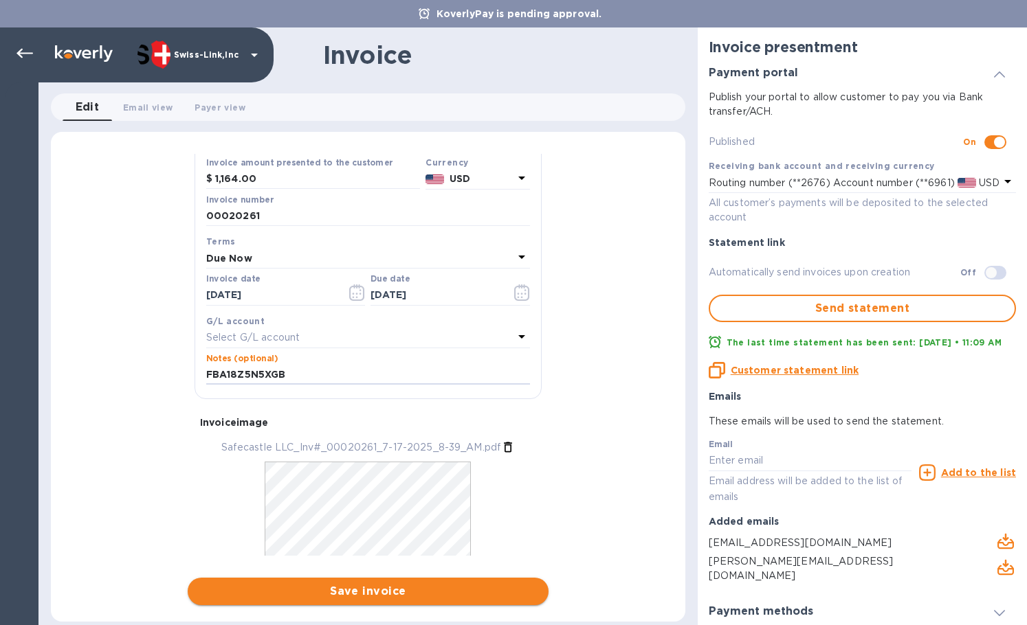
click at [359, 587] on span "Save invoice" at bounding box center [368, 591] width 339 height 16
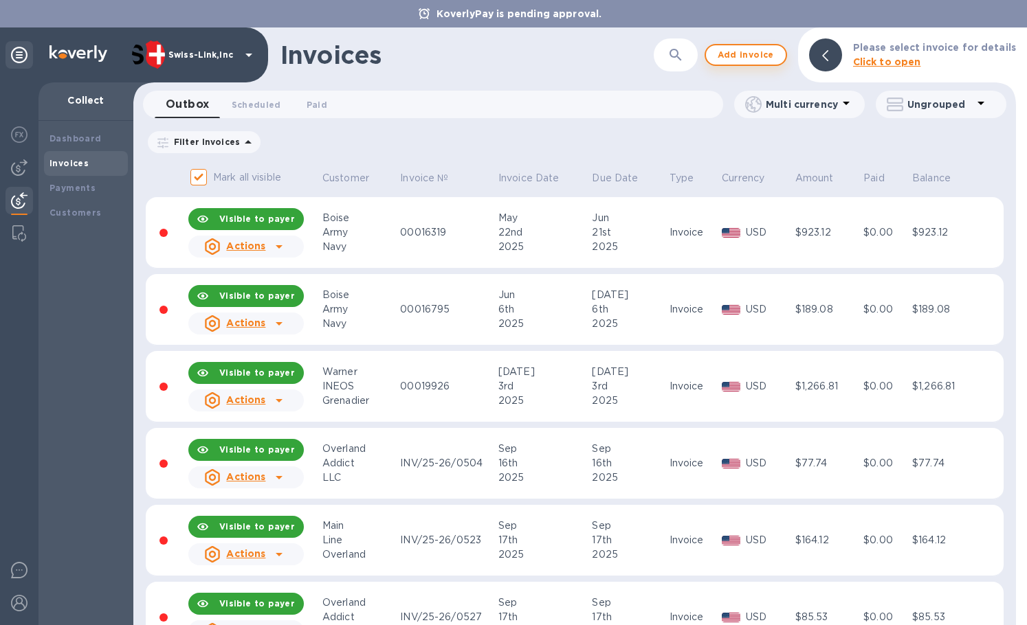
click at [741, 53] on span "Add invoice" at bounding box center [746, 55] width 58 height 16
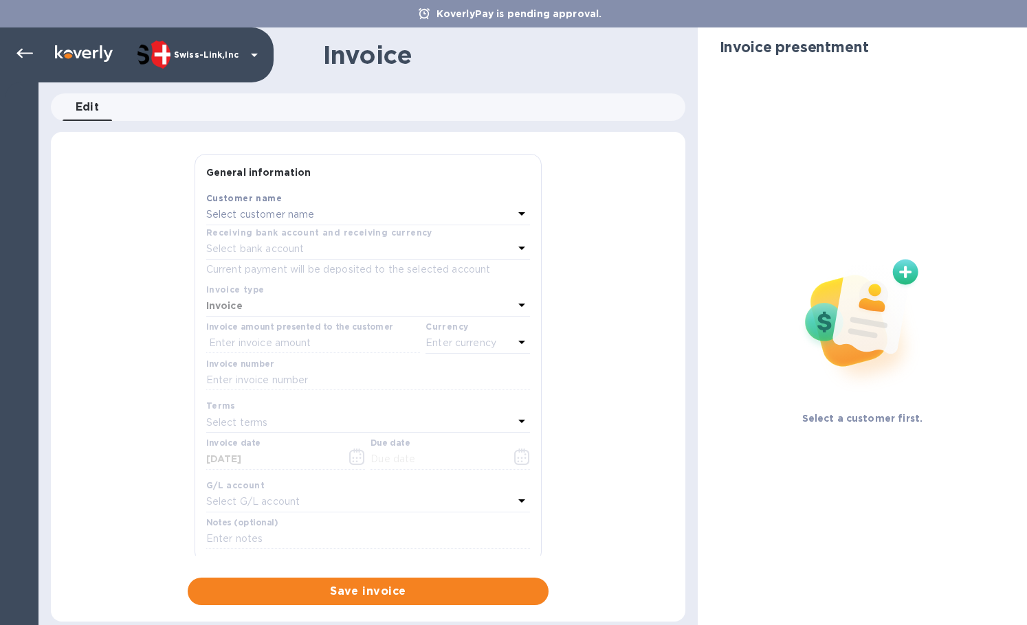
click at [292, 219] on p "Select customer name" at bounding box center [260, 215] width 109 height 14
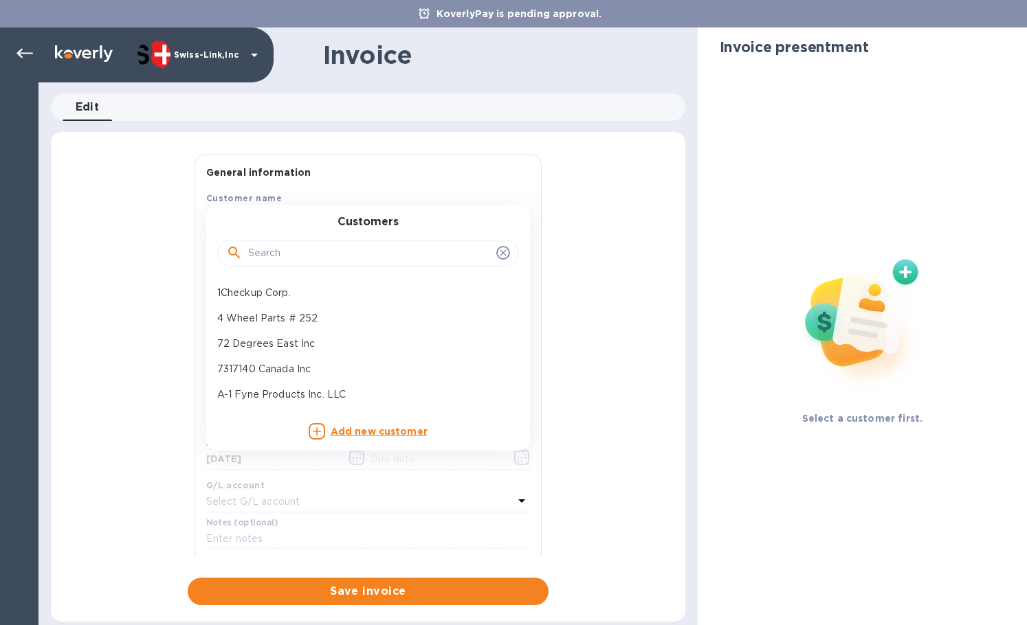
click at [269, 250] on input "text" at bounding box center [369, 253] width 243 height 21
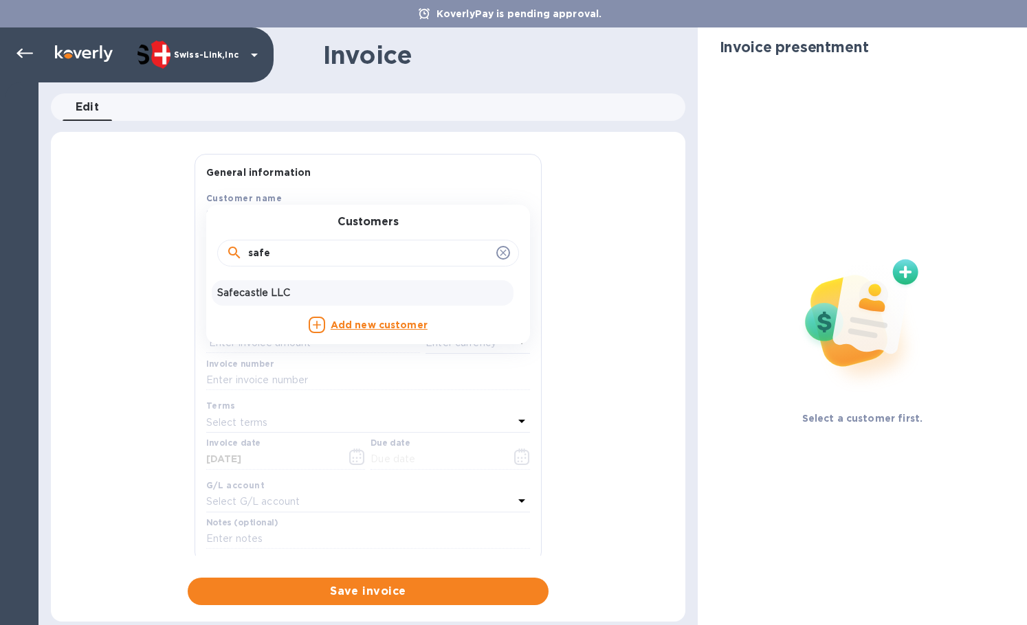
type input "safe"
click at [279, 294] on p "Safecastle LLC" at bounding box center [362, 293] width 291 height 14
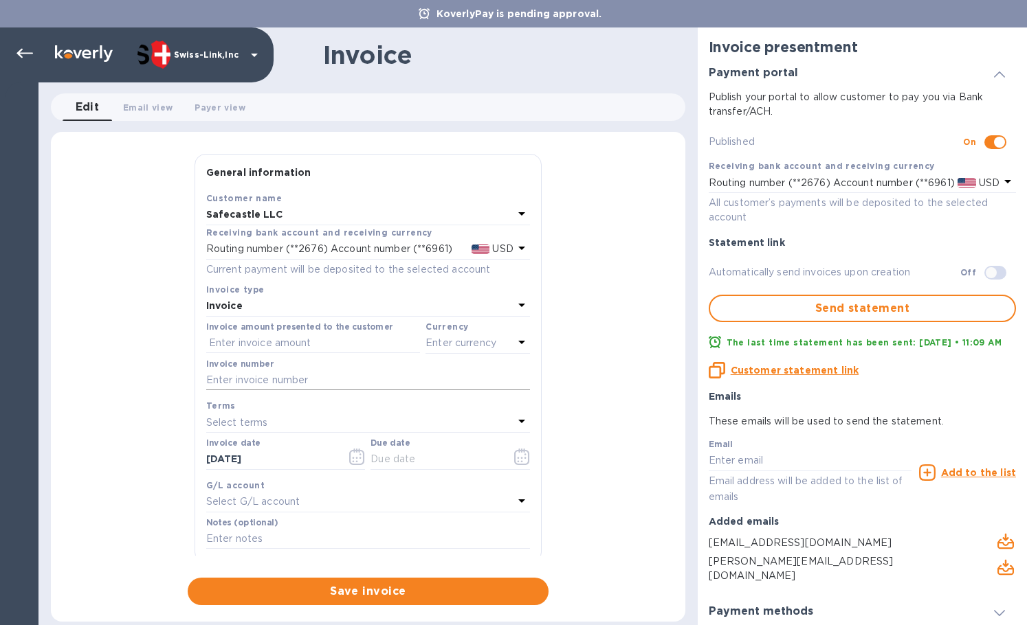
click at [247, 387] on input "text" at bounding box center [368, 380] width 324 height 21
paste input "00020207"
type input "00020207"
drag, startPoint x: 345, startPoint y: 346, endPoint x: 355, endPoint y: 347, distance: 10.3
click at [345, 346] on input "text" at bounding box center [313, 343] width 214 height 21
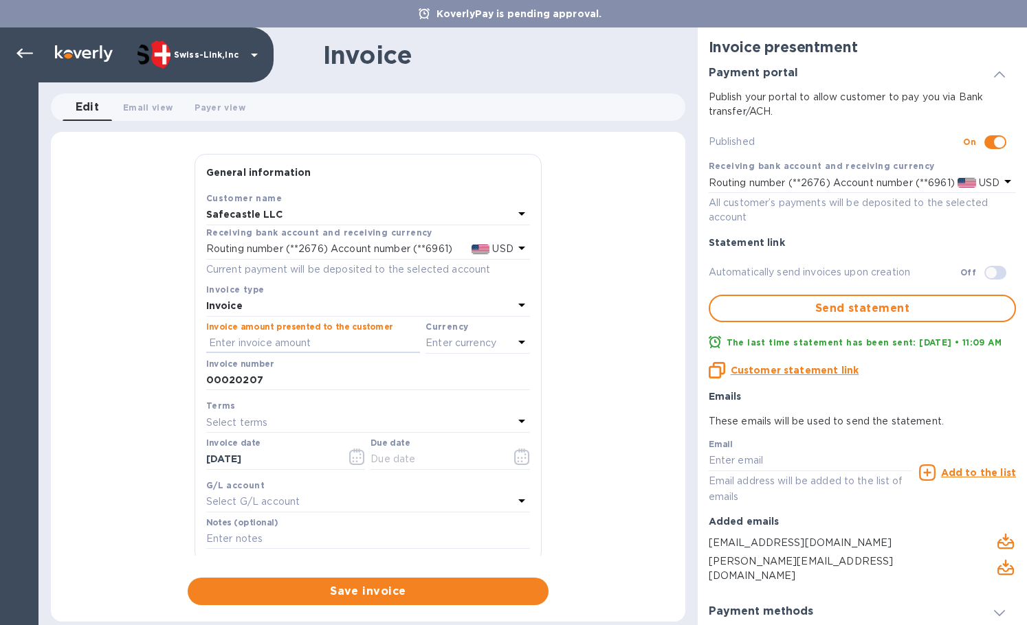
paste input "515.07"
type input "515.07"
click at [441, 344] on p "Enter currency" at bounding box center [460, 343] width 71 height 14
click at [387, 385] on div "USD" at bounding box center [344, 378] width 111 height 20
drag, startPoint x: 311, startPoint y: 467, endPoint x: 191, endPoint y: 469, distance: 119.6
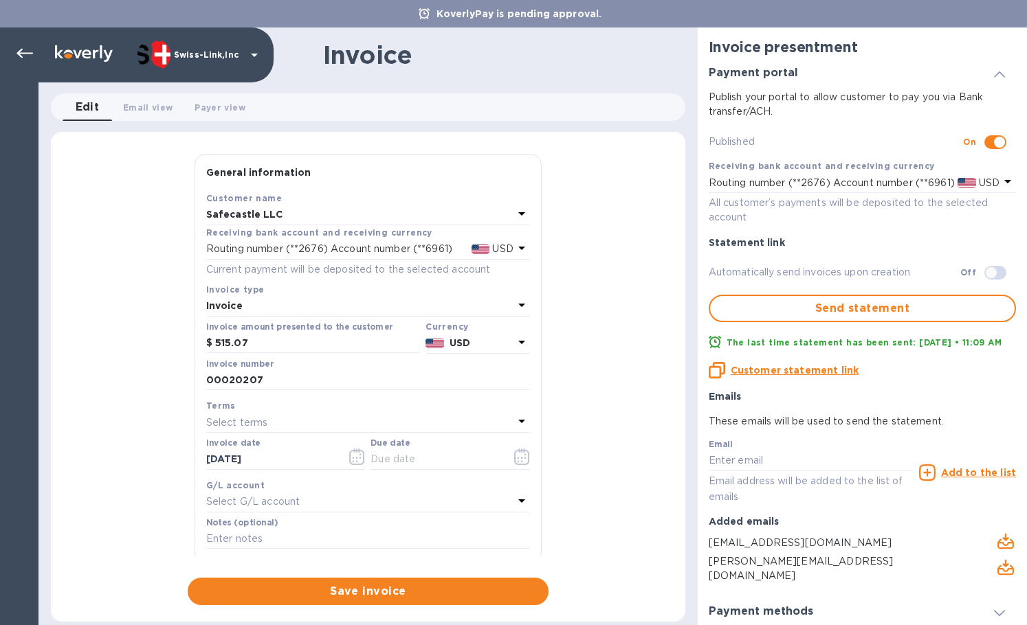
click at [191, 468] on div "General information Save Customer name Safecastle LLC Receiving bank account an…" at bounding box center [368, 355] width 361 height 402
click at [394, 464] on input "text" at bounding box center [435, 459] width 130 height 21
paste input "[DATE]"
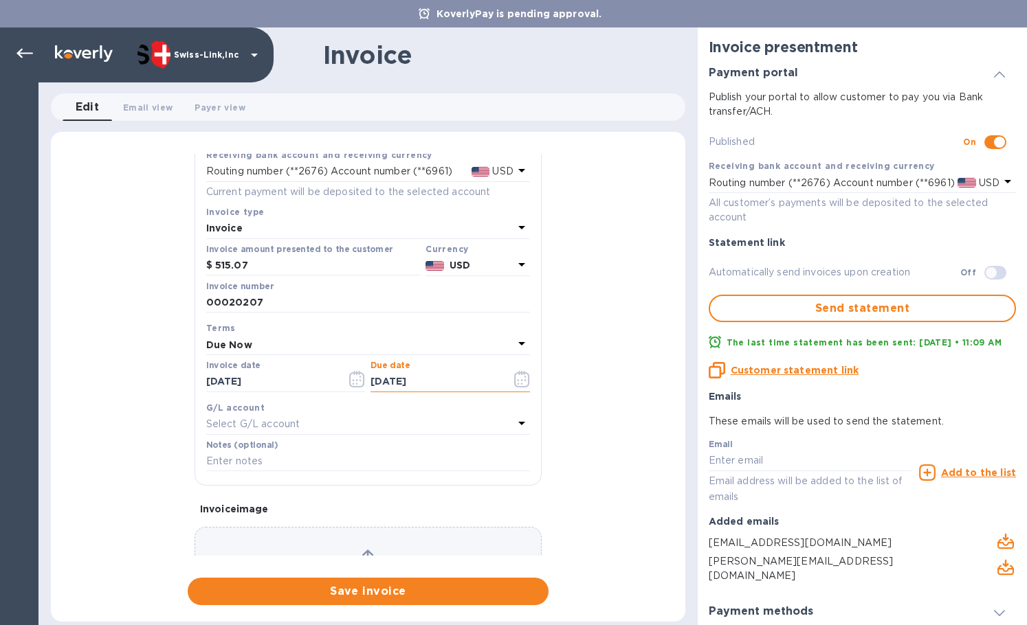
scroll to position [164, 0]
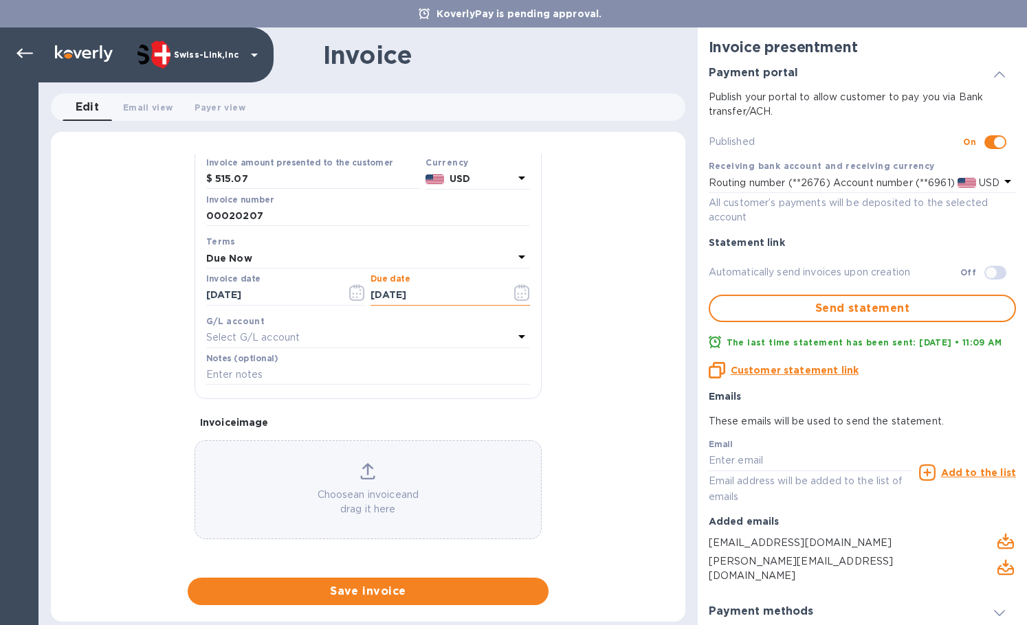
type input "[DATE]"
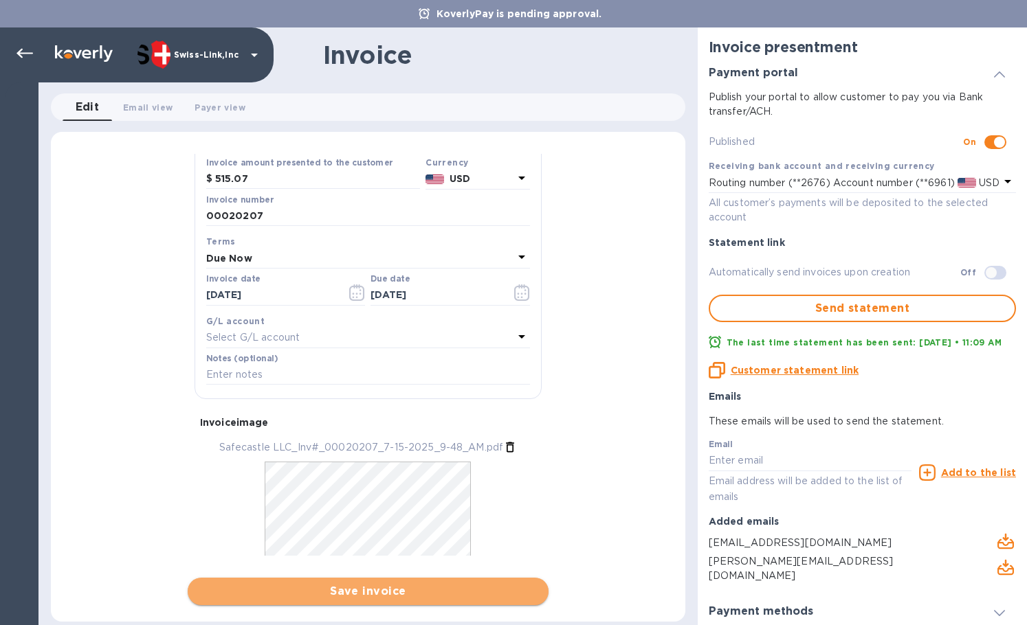
click at [334, 584] on span "Save invoice" at bounding box center [368, 591] width 339 height 16
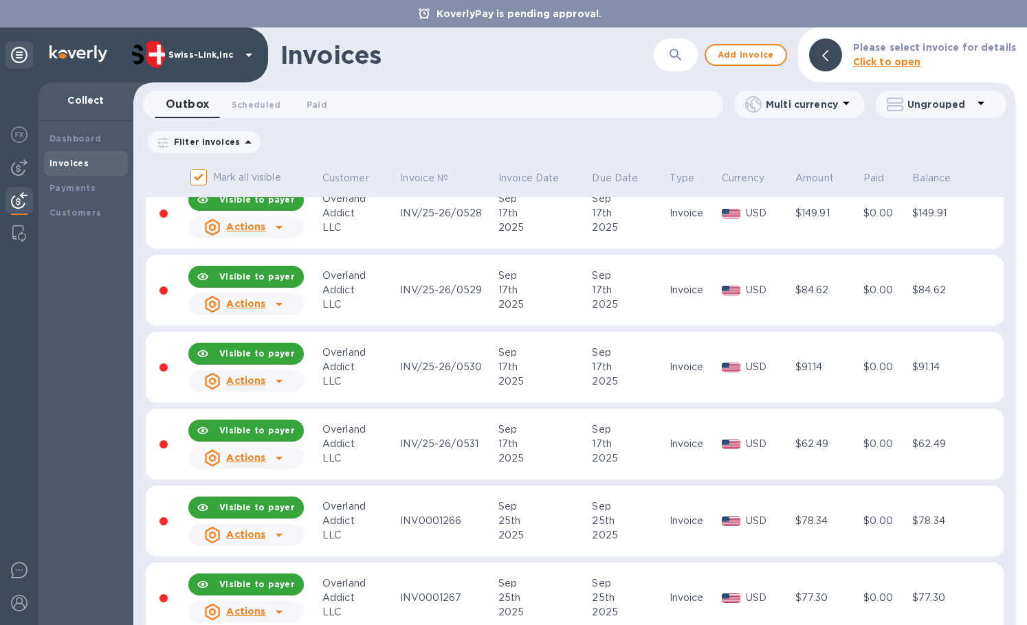
scroll to position [893, 0]
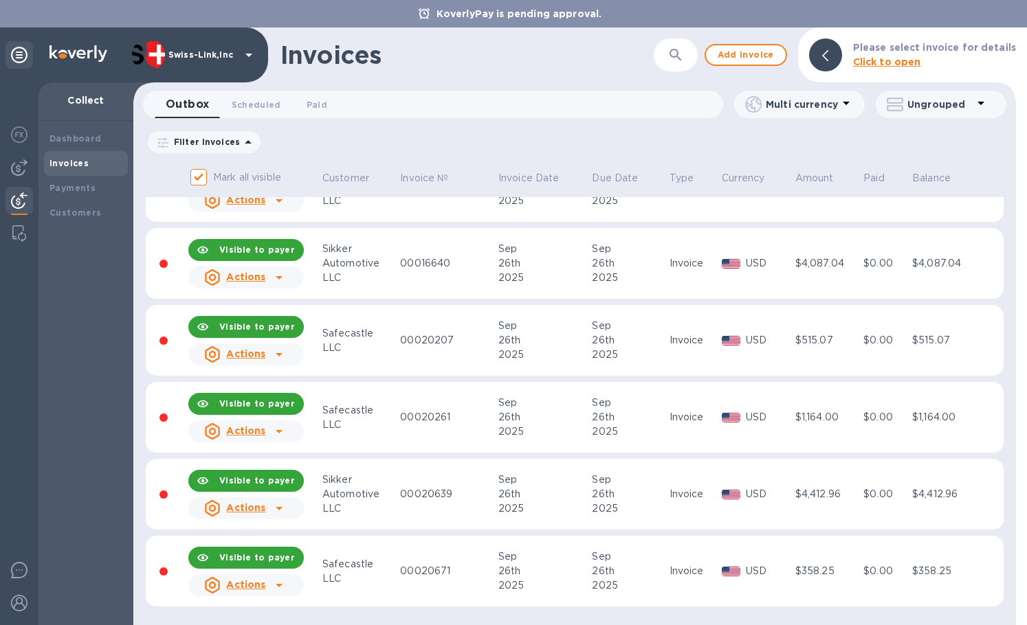
click at [280, 438] on icon at bounding box center [279, 431] width 16 height 16
click at [291, 429] on div "Actions" at bounding box center [246, 431] width 121 height 27
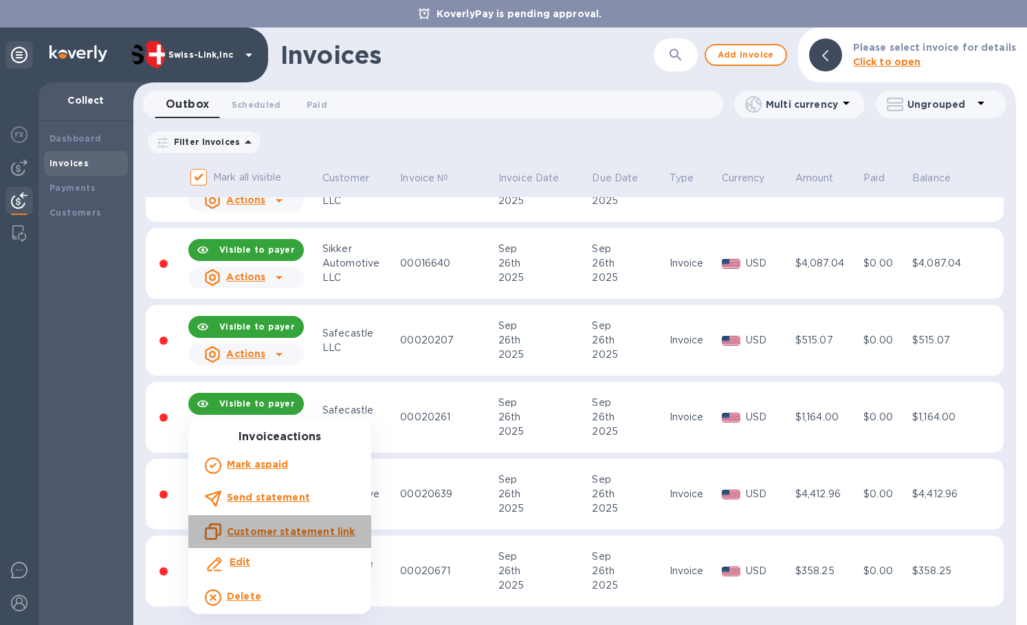
click at [320, 521] on div "Customer statement link" at bounding box center [279, 532] width 155 height 22
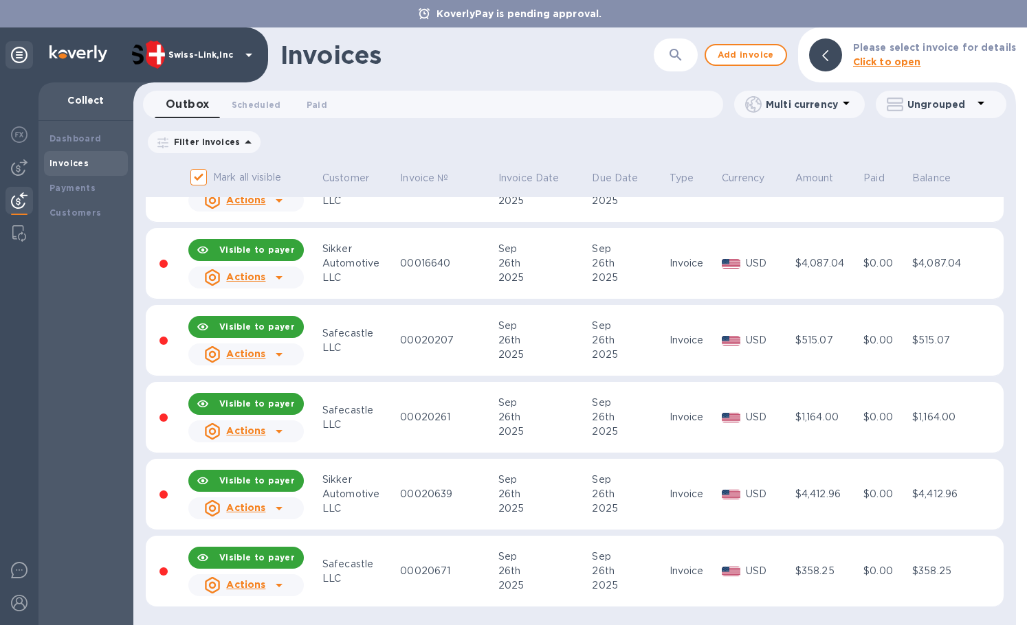
click at [282, 506] on icon at bounding box center [279, 508] width 16 height 16
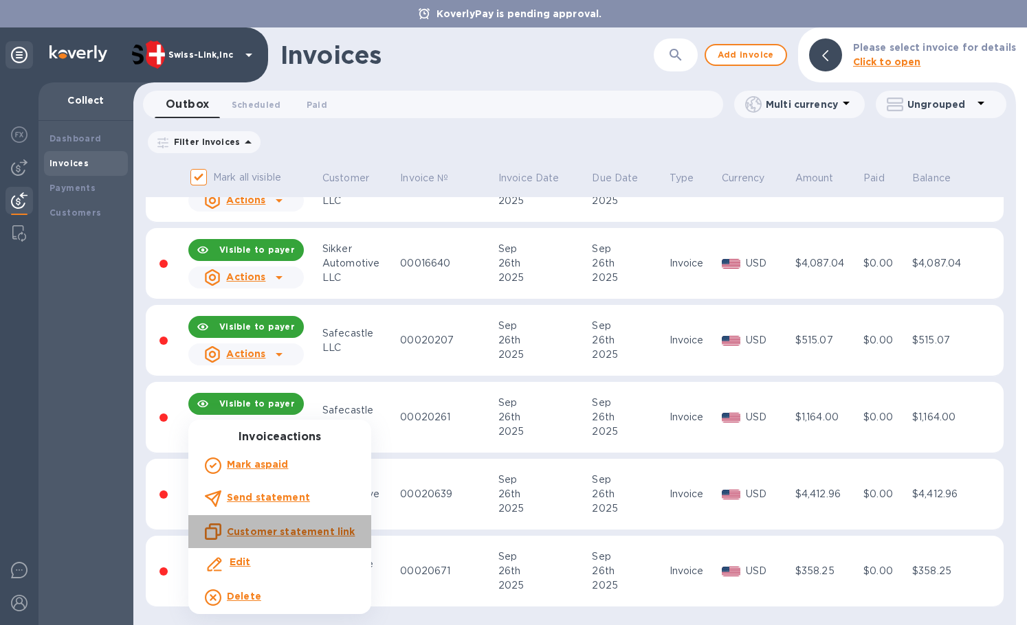
click at [303, 525] on p "Customer statement link" at bounding box center [291, 532] width 128 height 14
